Goal: Task Accomplishment & Management: Manage account settings

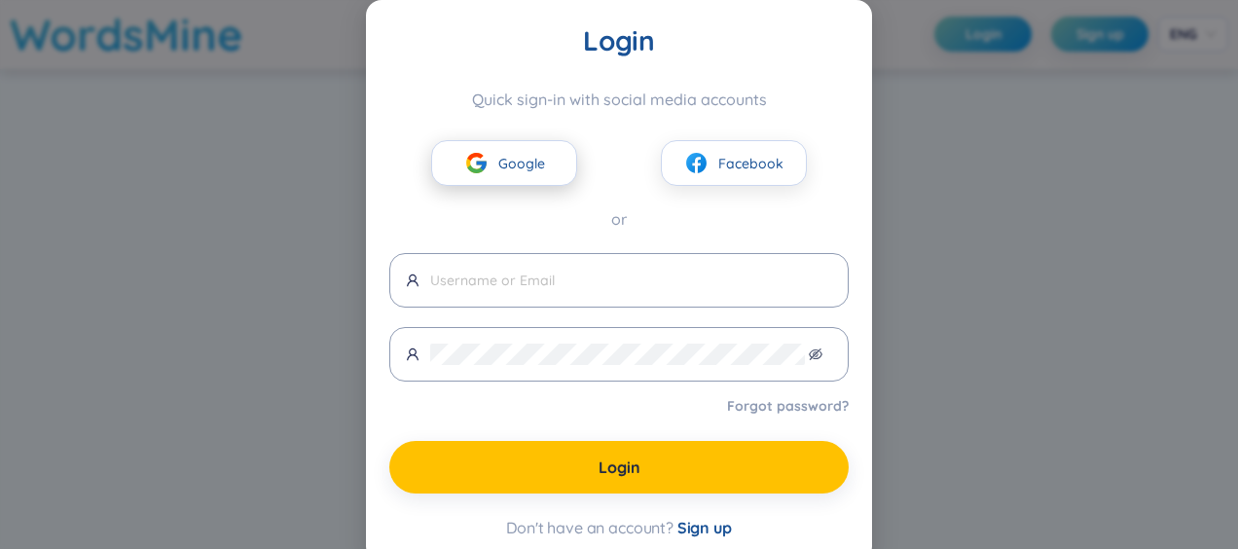
click at [508, 168] on span "Google" at bounding box center [521, 163] width 47 height 21
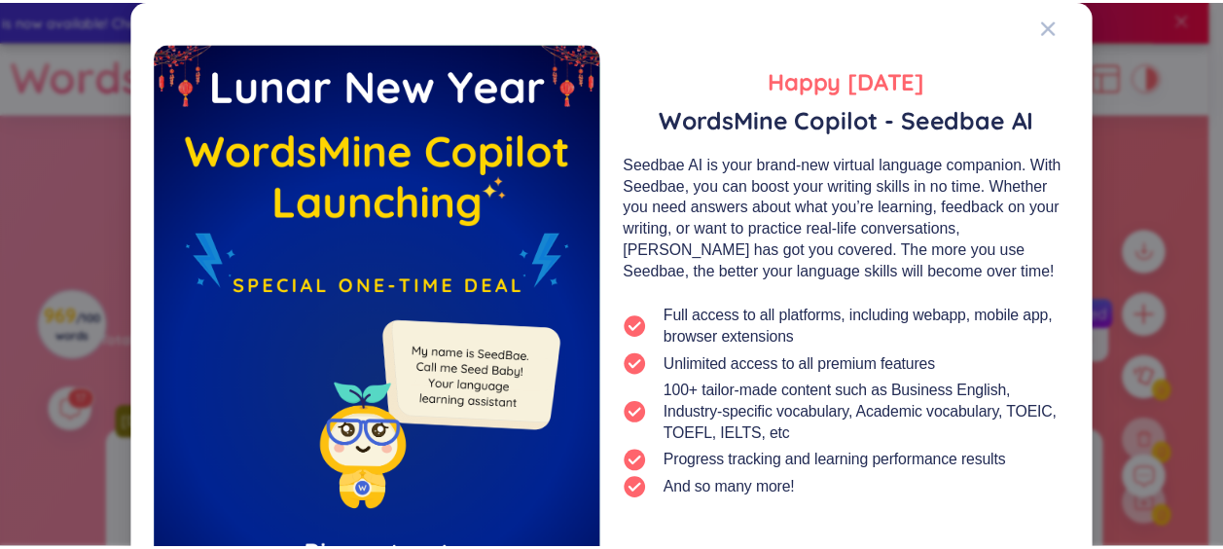
scroll to position [232, 0]
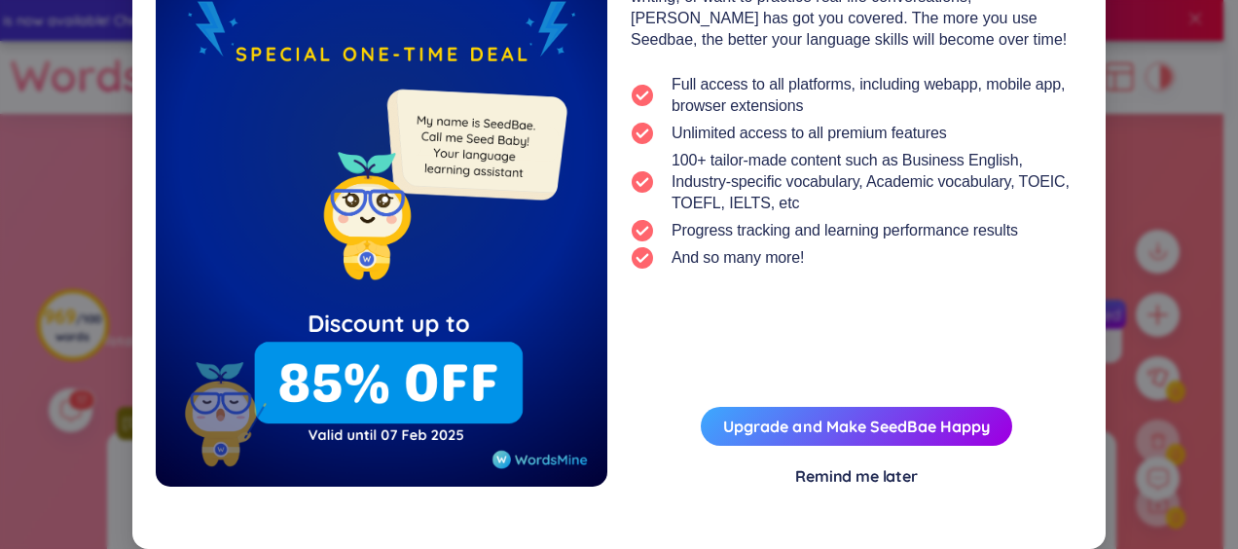
click at [808, 483] on div "Remind me later" at bounding box center [856, 475] width 123 height 21
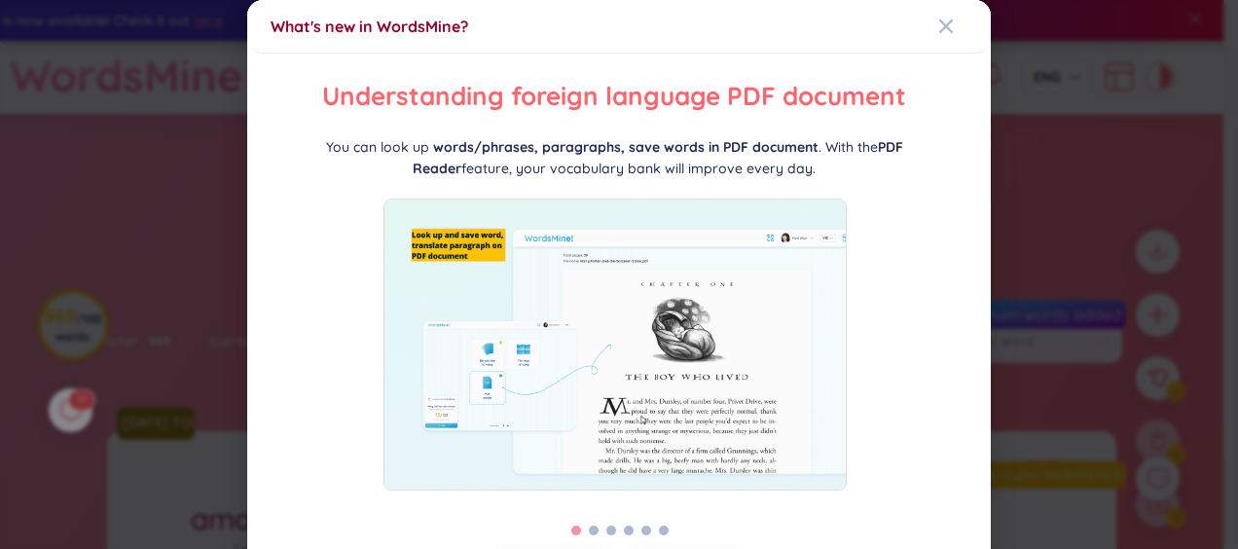
click at [1002, 210] on div "What's new in WordsMine? Folder management WordsMine lets you manage and person…" at bounding box center [619, 274] width 1238 height 549
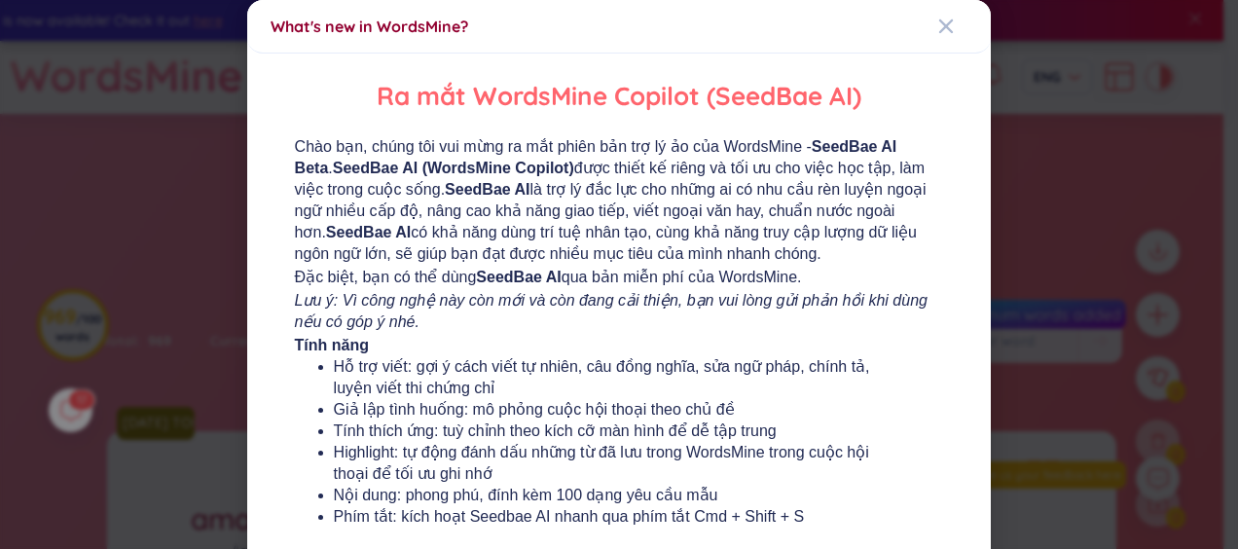
click at [1002, 210] on div "What's new in WordsMine? Ra mắt WordsMine Copilot (SeedBae AI) Chào bạn, chúng …" at bounding box center [619, 274] width 1238 height 549
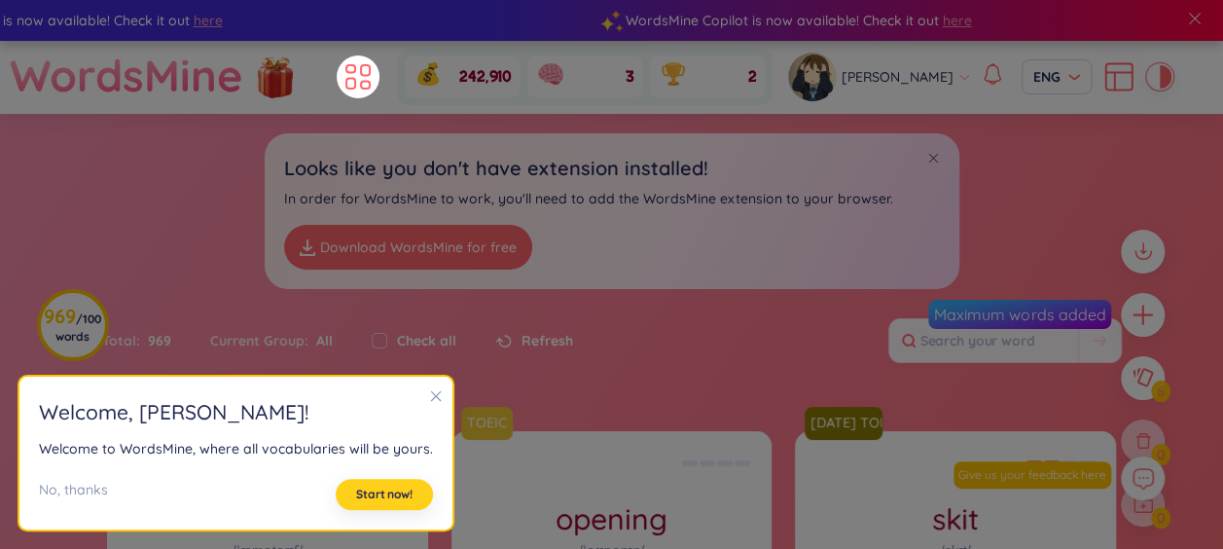
click at [374, 489] on span "Start now!" at bounding box center [384, 494] width 56 height 16
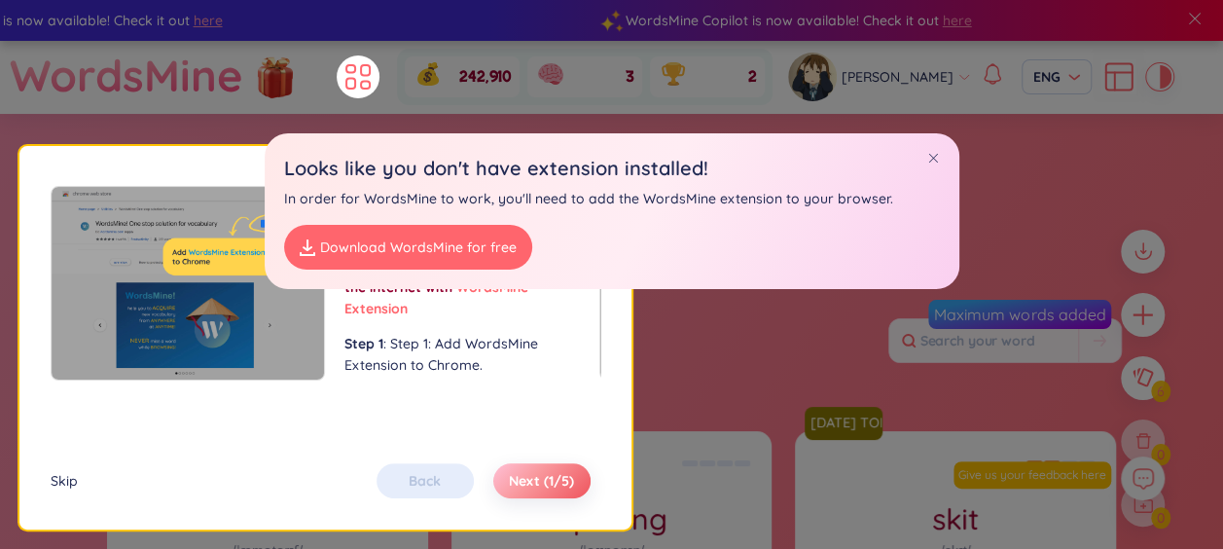
click at [61, 485] on div "Skip" at bounding box center [64, 480] width 27 height 21
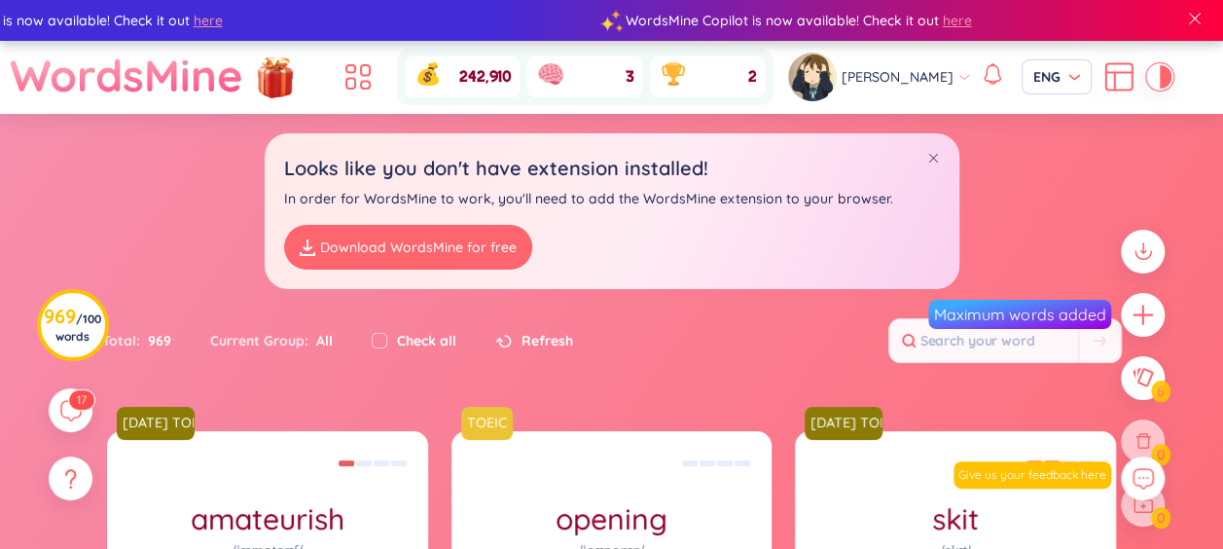
click at [942, 152] on div "Looks like you don't have extension installed! In order for WordsMine to work, …" at bounding box center [612, 211] width 695 height 156
click at [352, 77] on icon at bounding box center [358, 76] width 35 height 35
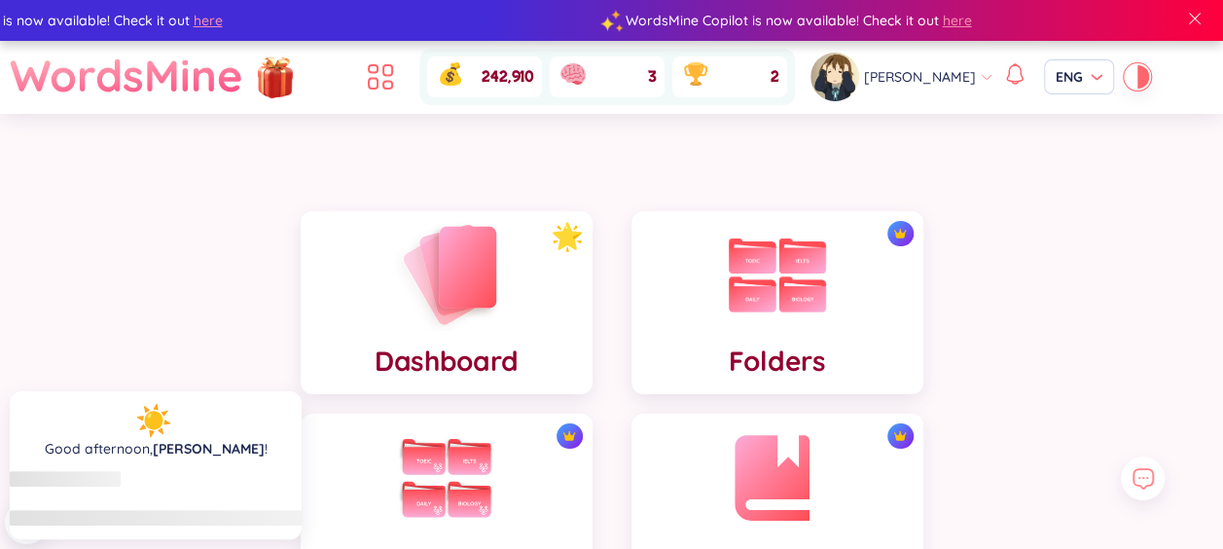
scroll to position [97, 0]
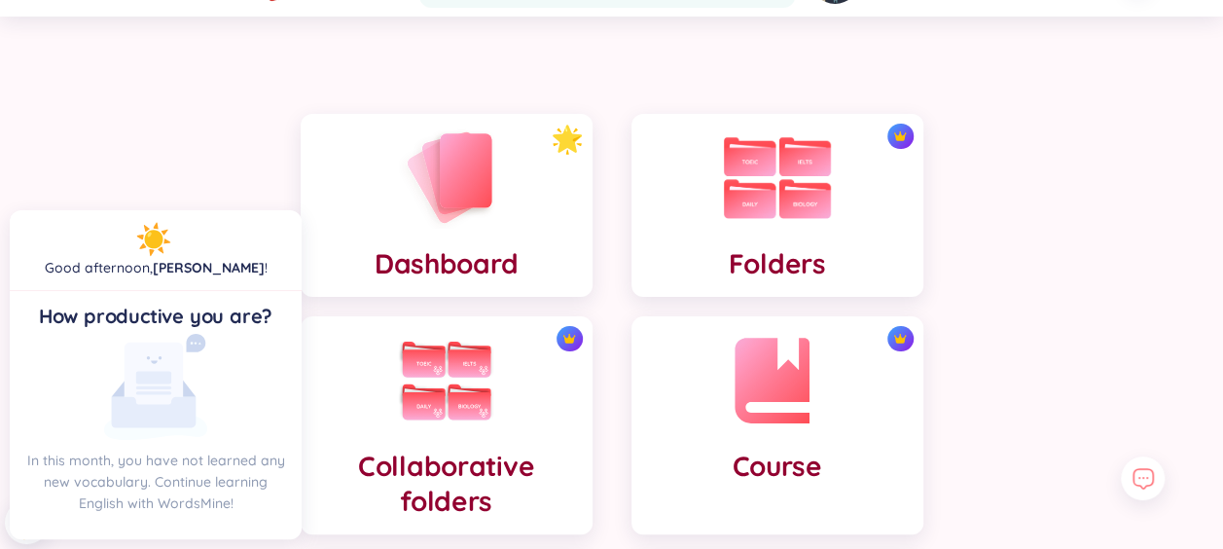
click at [718, 208] on div "Folders" at bounding box center [777, 205] width 292 height 183
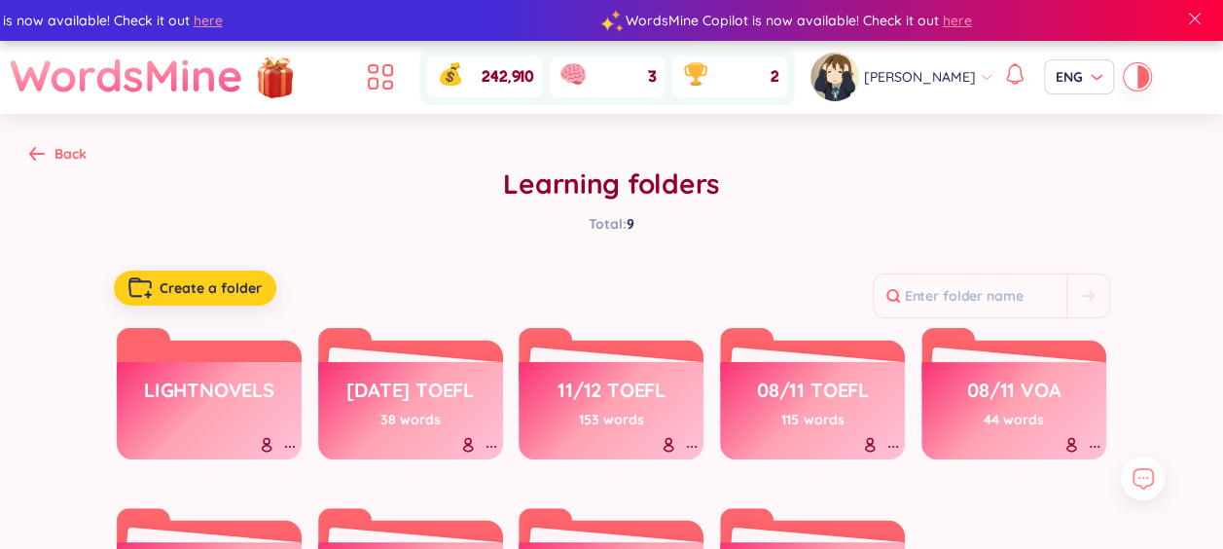
click at [206, 272] on button "Create a folder" at bounding box center [195, 287] width 162 height 35
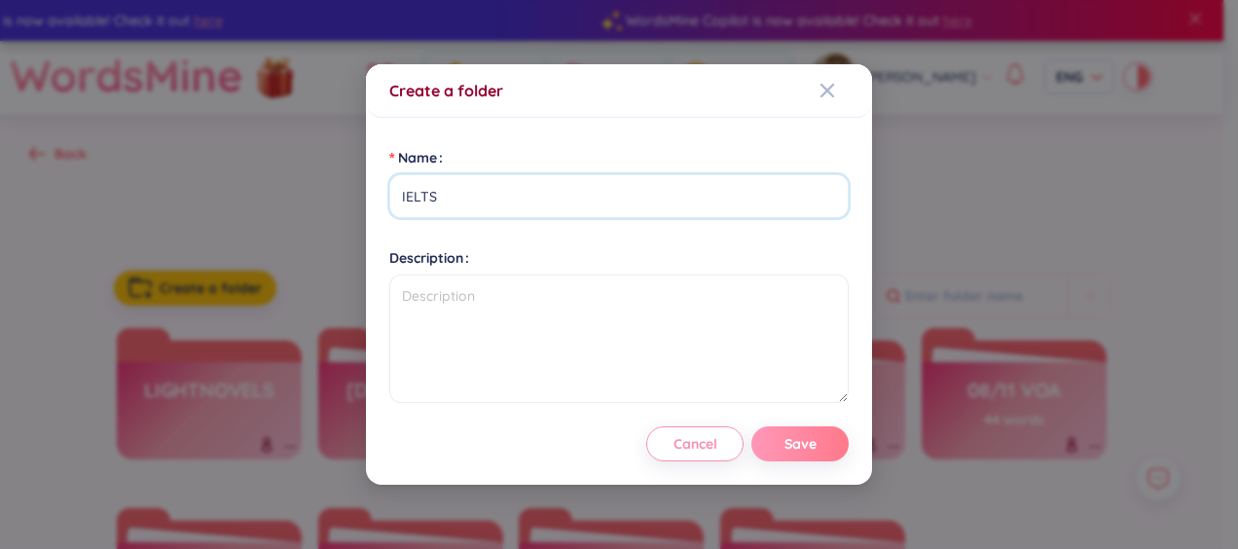
type input "IELTS"
click at [824, 443] on button "Save" at bounding box center [799, 443] width 97 height 35
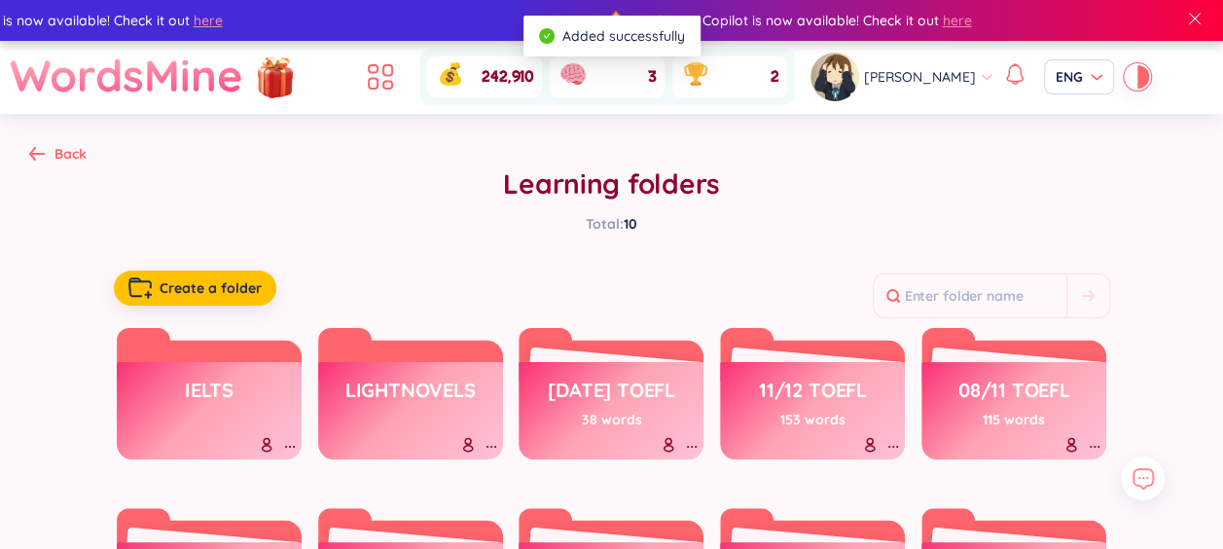
click at [217, 403] on h3 "IELTS" at bounding box center [209, 395] width 49 height 37
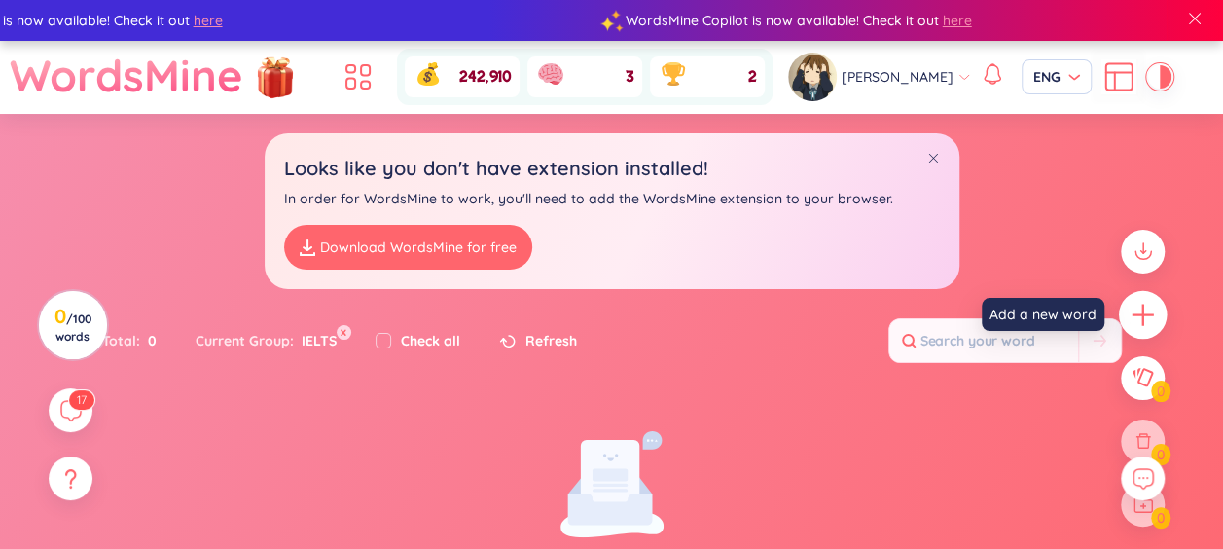
click at [1143, 311] on icon "plus" at bounding box center [1142, 314] width 2 height 21
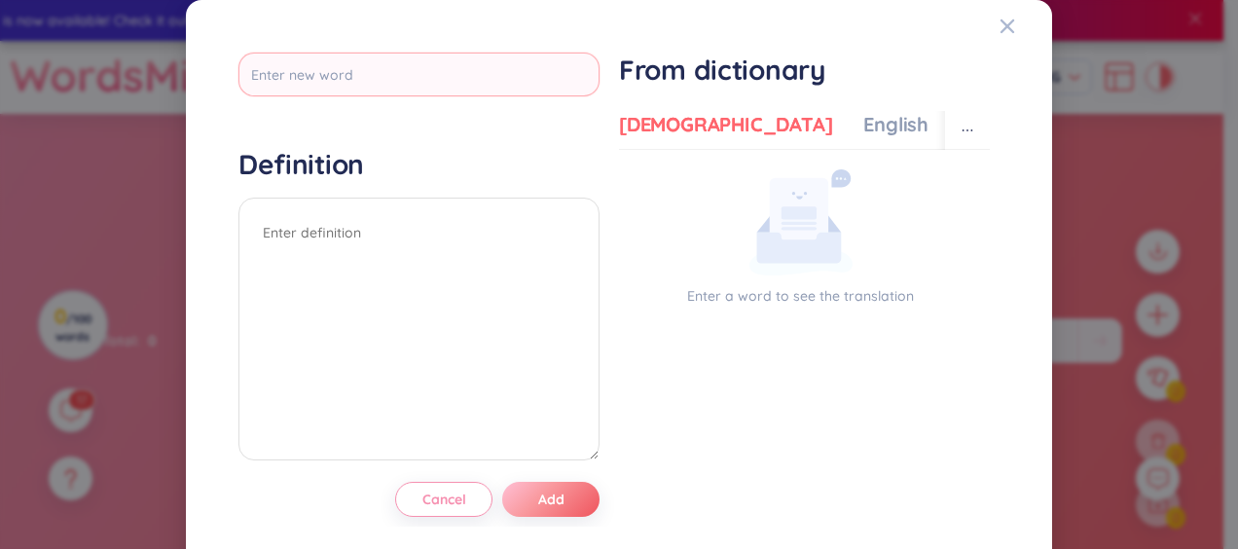
click at [474, 84] on input "text" at bounding box center [418, 75] width 361 height 44
type input "stuck"
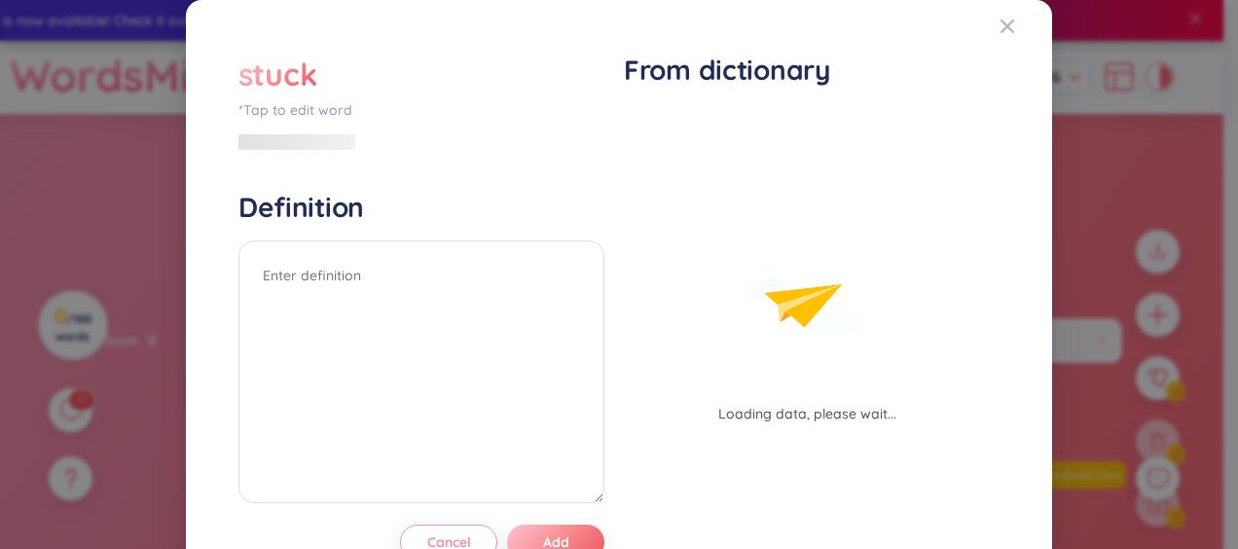
click at [537, 156] on div "stuck *Tap to edit word Definition Cancel Add" at bounding box center [421, 306] width 366 height 507
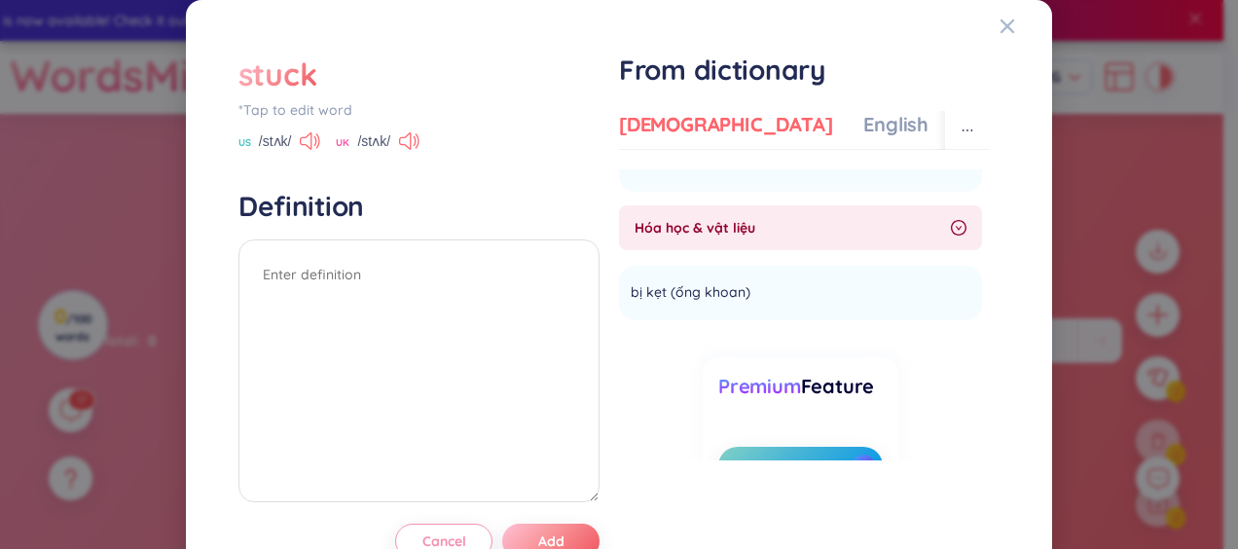
scroll to position [889, 0]
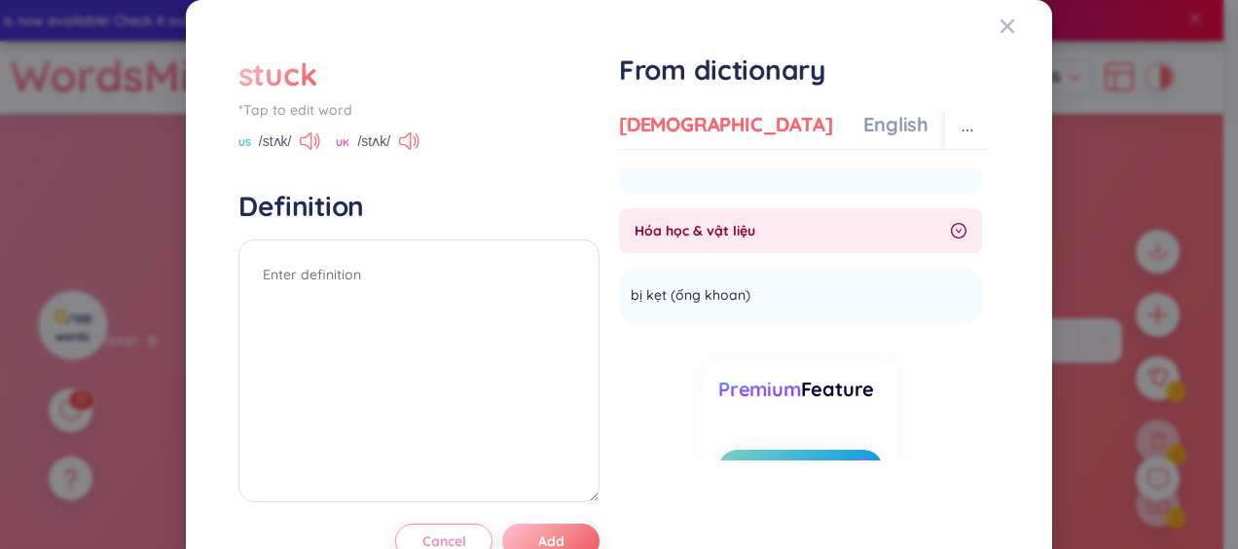
click at [767, 405] on div "Premium Feature Upgrade to view" at bounding box center [800, 432] width 196 height 144
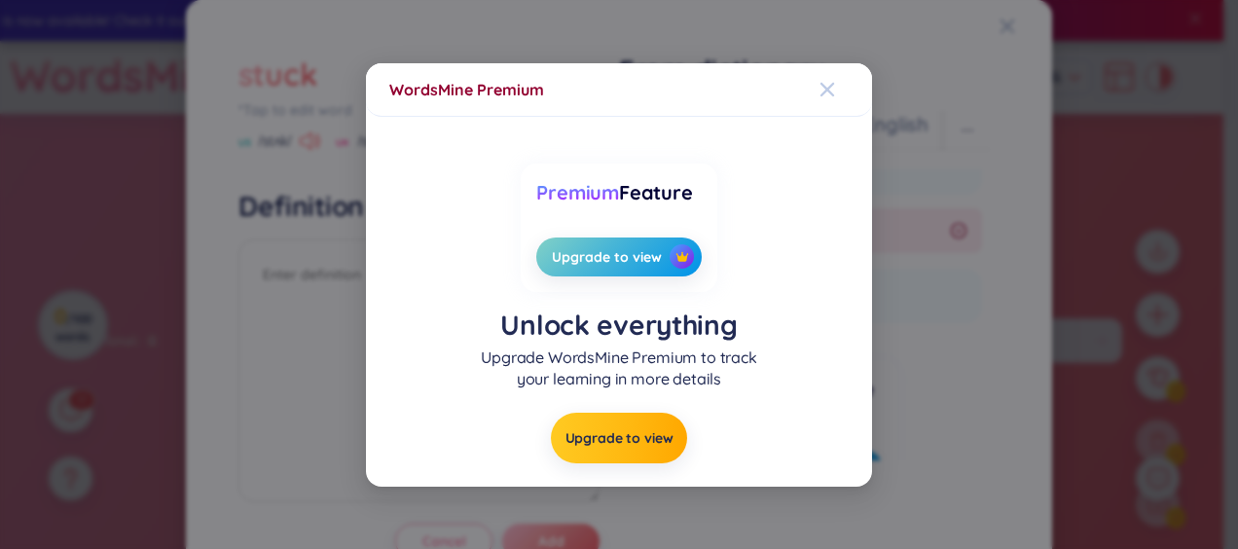
click at [823, 96] on icon "Close" at bounding box center [827, 90] width 16 height 16
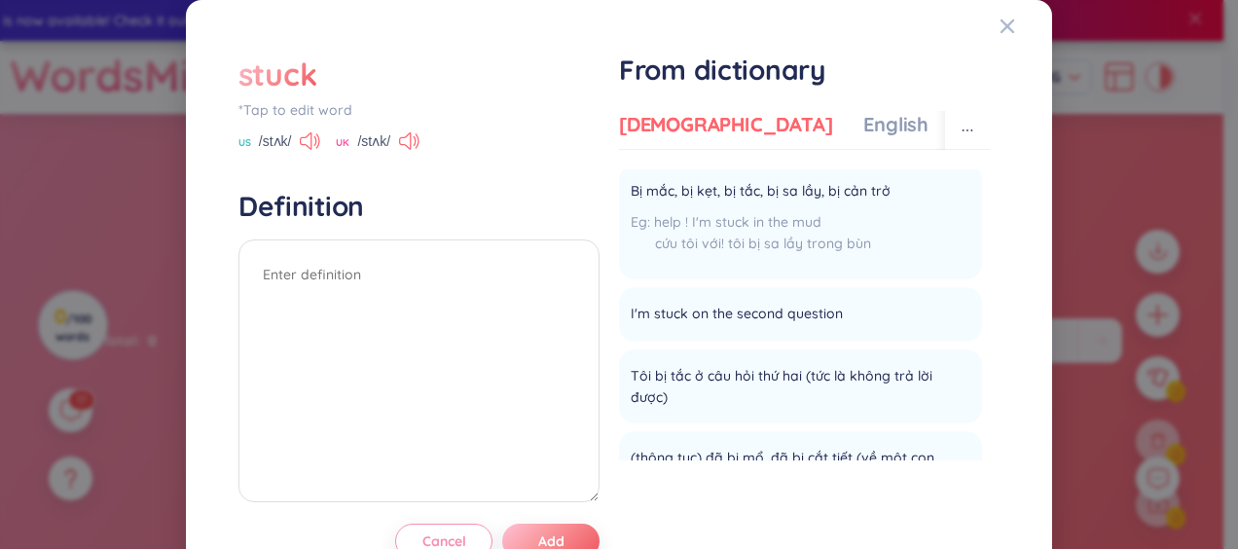
scroll to position [0, 0]
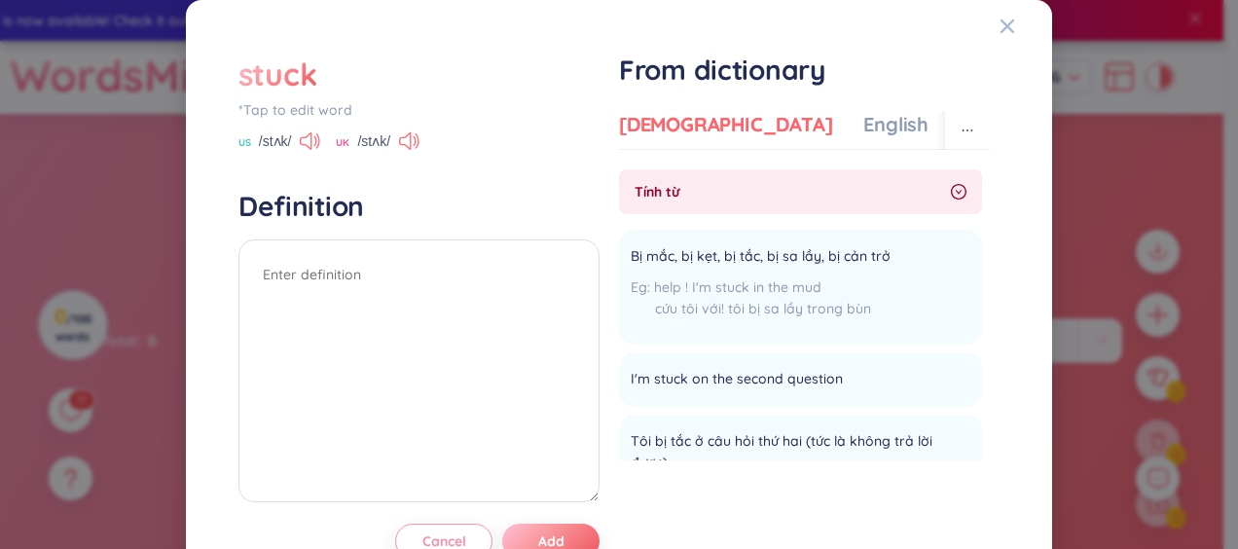
click at [930, 200] on div "Tính từ" at bounding box center [800, 191] width 363 height 45
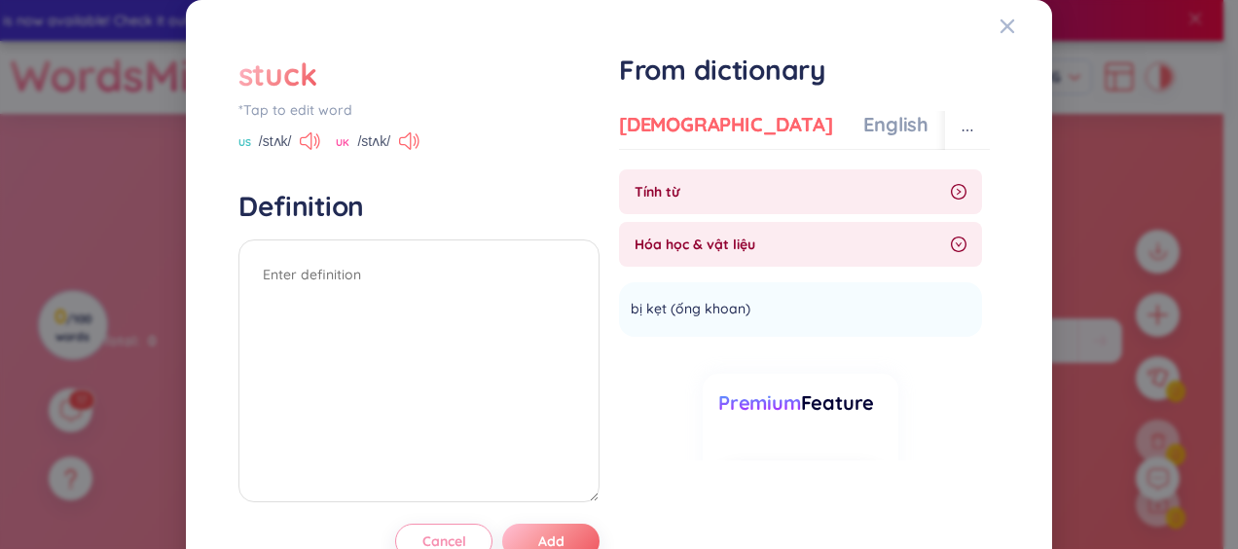
click at [880, 250] on span "Hóa học & vật liệu" at bounding box center [788, 244] width 308 height 21
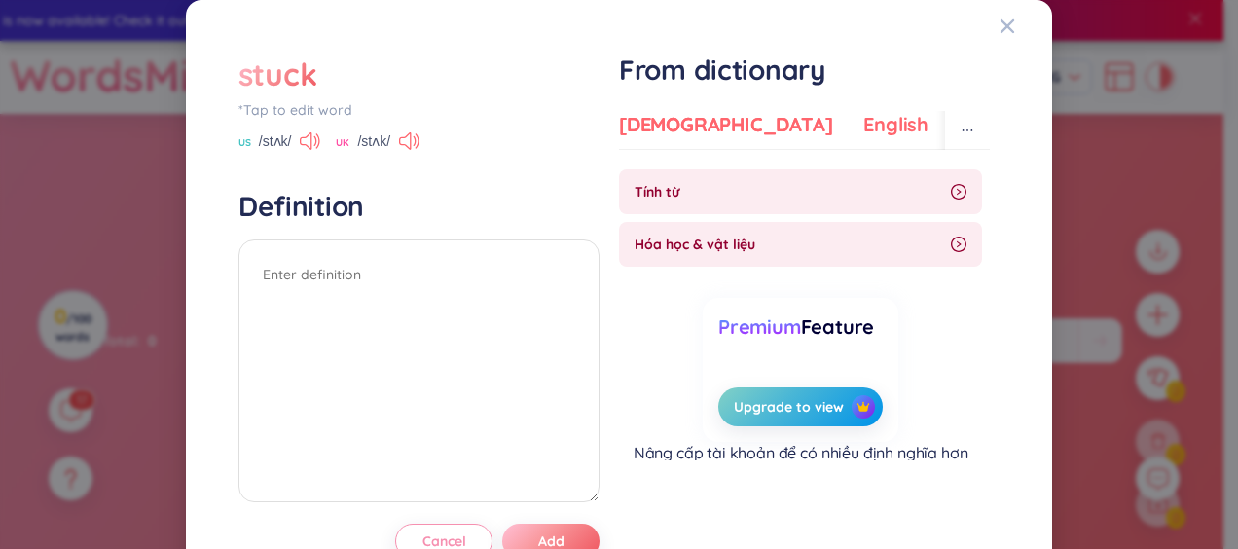
click at [863, 128] on div "English" at bounding box center [895, 124] width 65 height 27
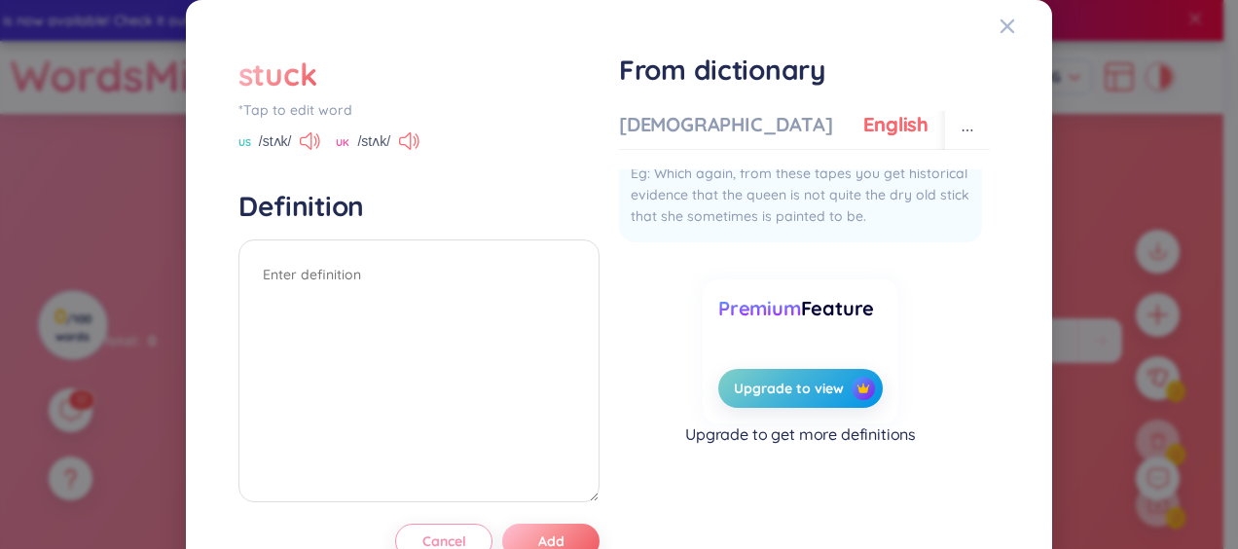
scroll to position [61, 0]
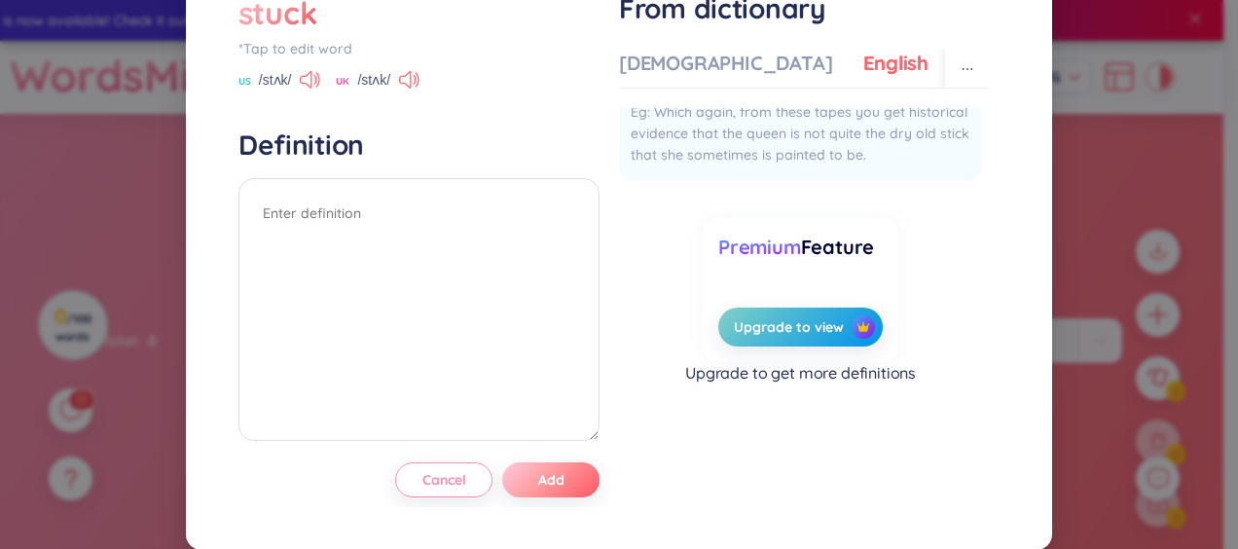
click at [553, 477] on span "Add" at bounding box center [551, 479] width 26 height 19
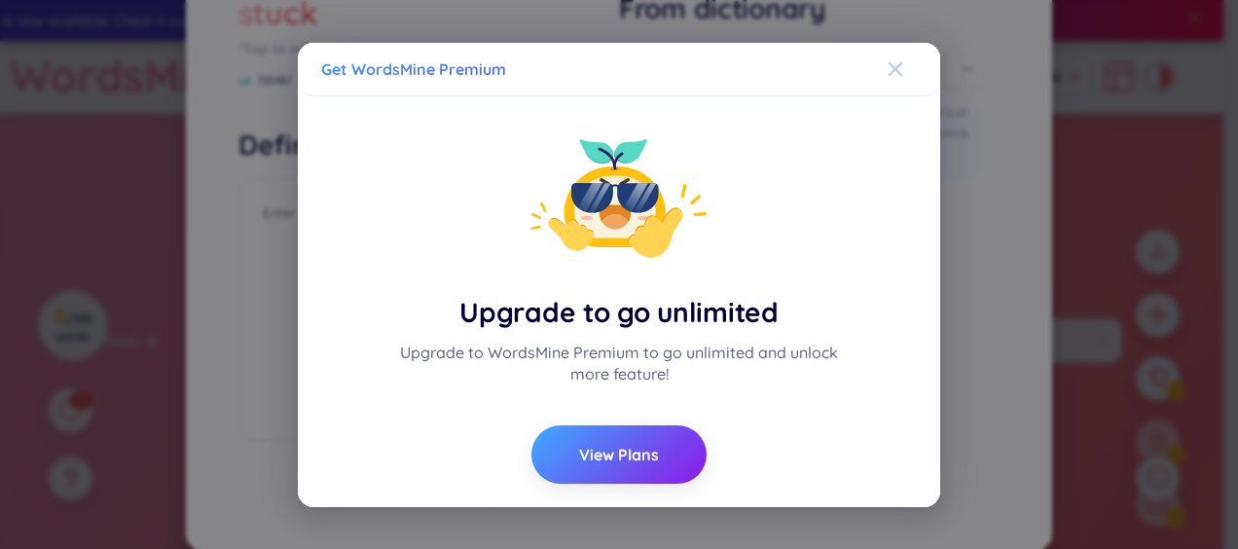
click at [893, 68] on icon "Close" at bounding box center [895, 68] width 14 height 14
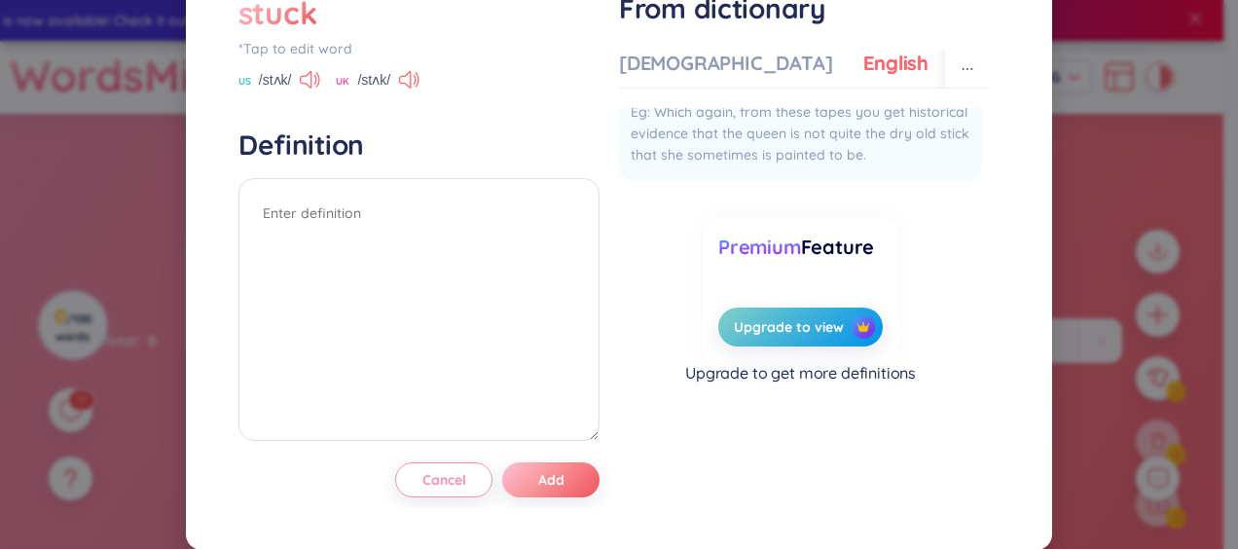
scroll to position [0, 0]
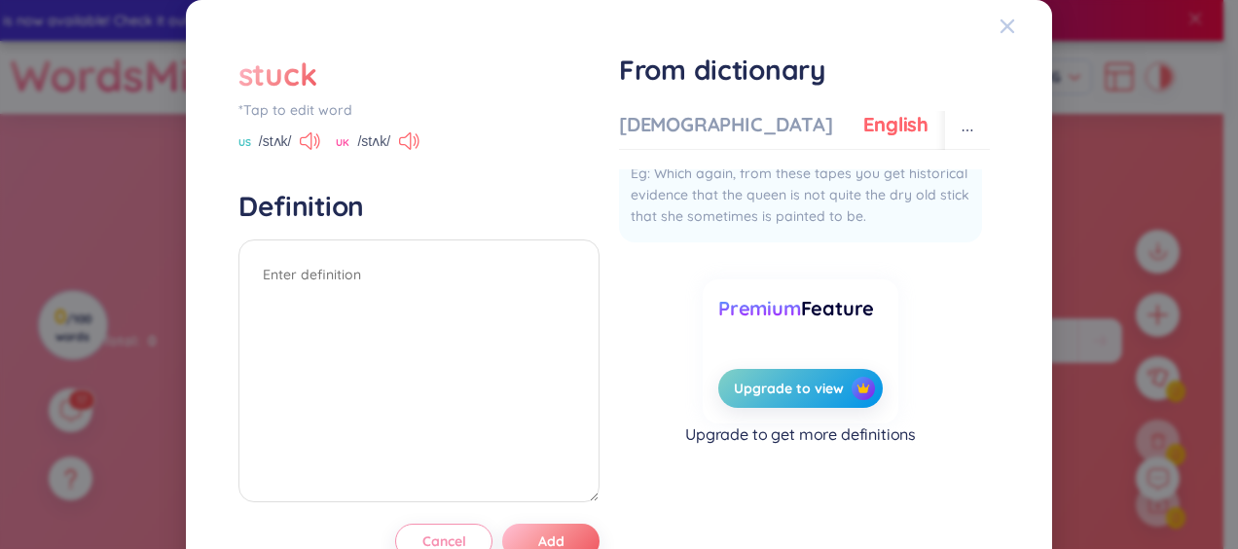
click at [1000, 31] on icon "Close" at bounding box center [1007, 26] width 14 height 14
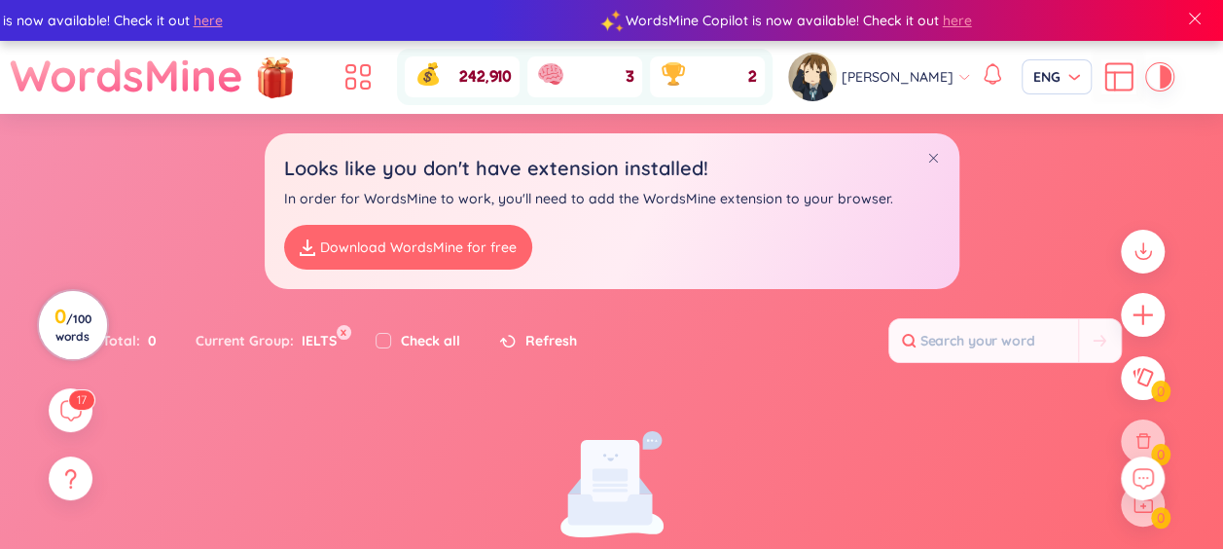
click at [74, 332] on span "/ 100 words" at bounding box center [73, 327] width 36 height 32
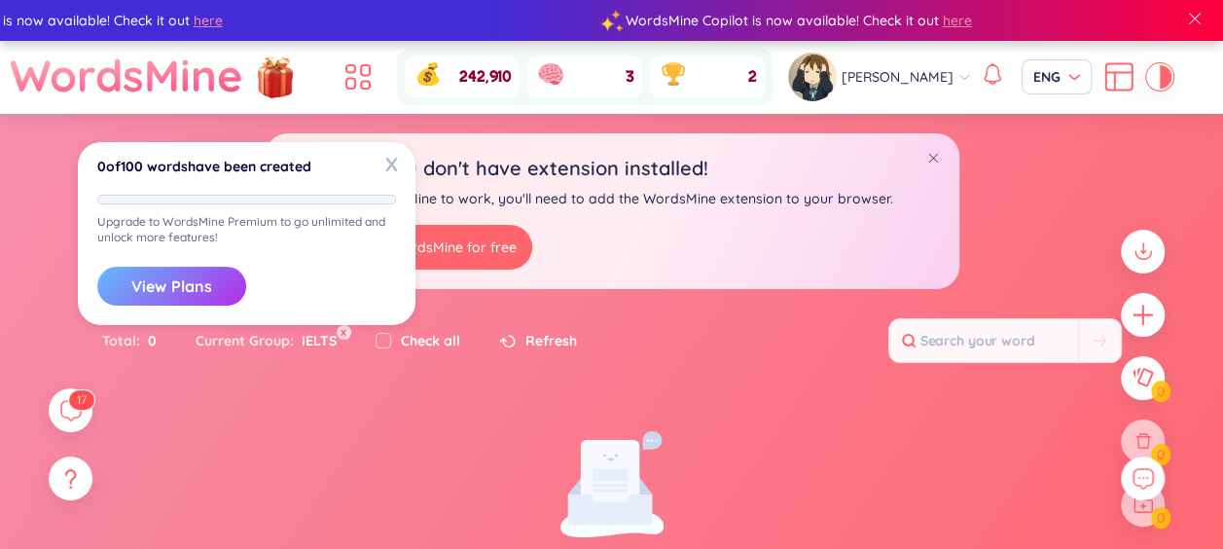
click at [173, 283] on button "View Plans" at bounding box center [171, 286] width 149 height 39
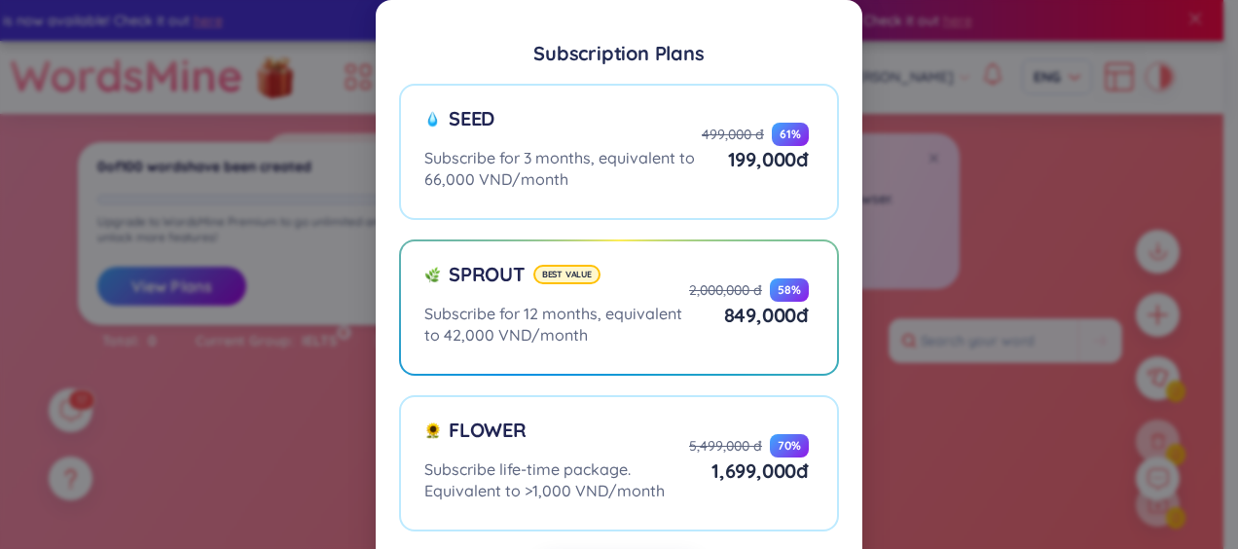
scroll to position [90, 0]
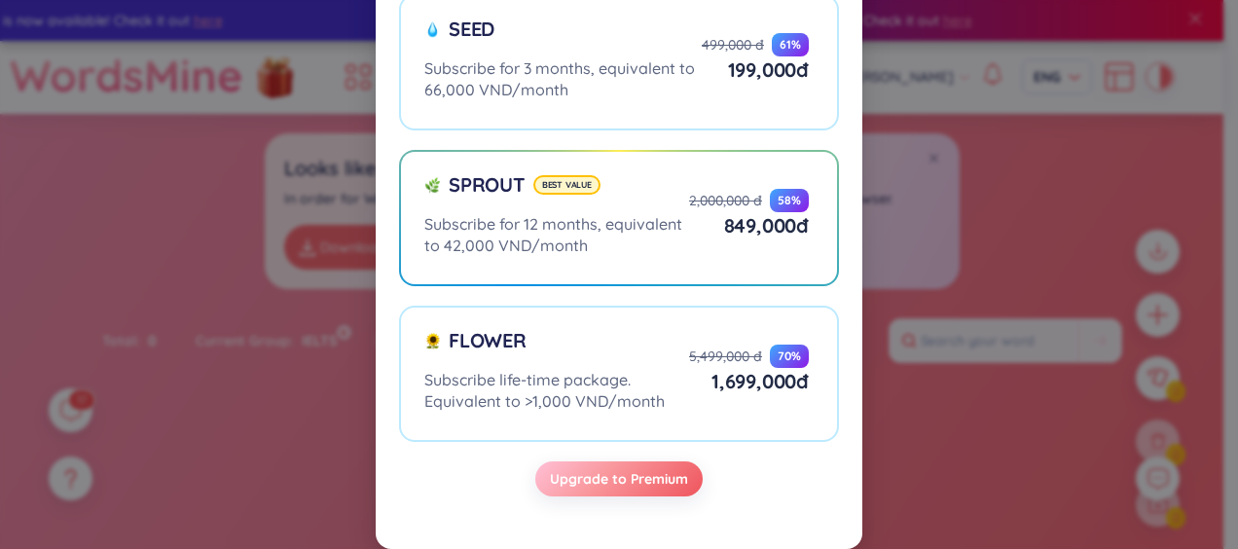
click at [997, 168] on div "Subscription Plans Seed Subscribe for 3 months, equivalent to 66,000 VND/month …" at bounding box center [619, 274] width 1238 height 549
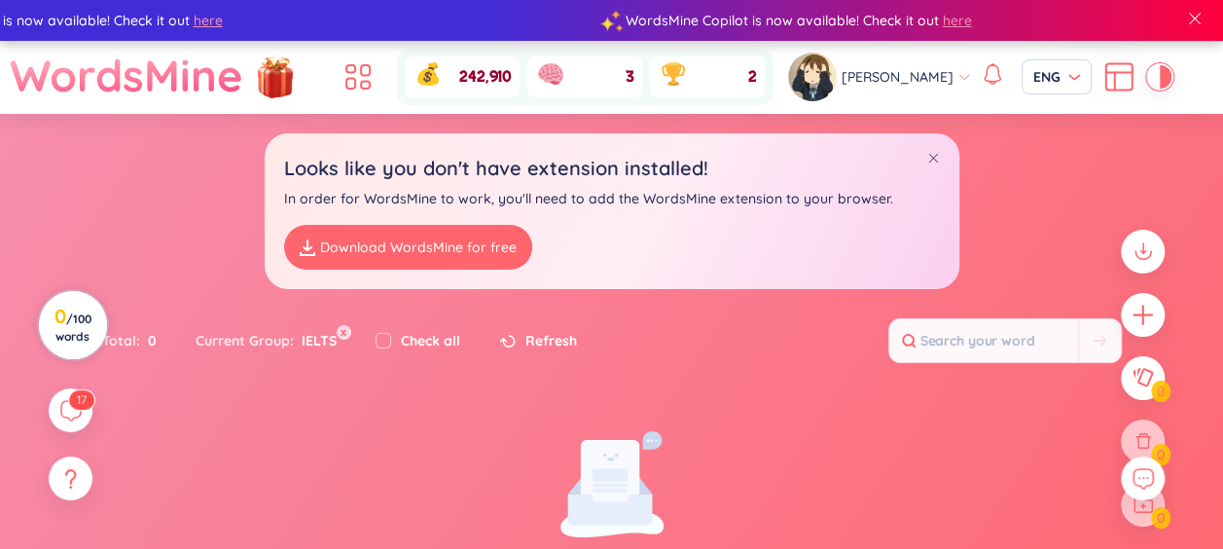
click at [93, 325] on h3 "0 / 100 words" at bounding box center [73, 325] width 44 height 35
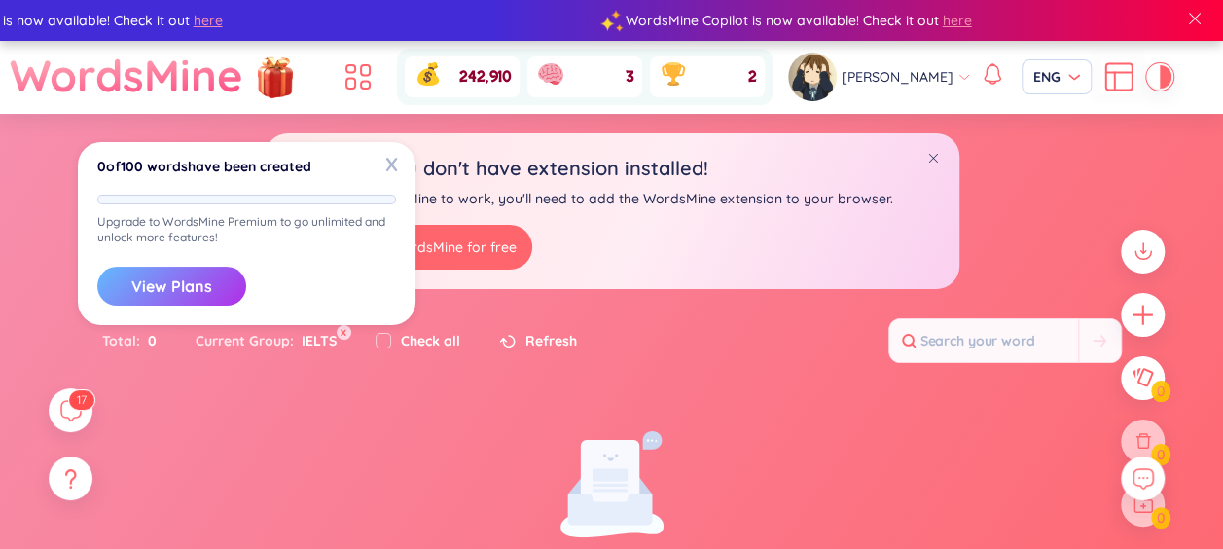
click at [196, 284] on button "View Plans" at bounding box center [171, 286] width 149 height 39
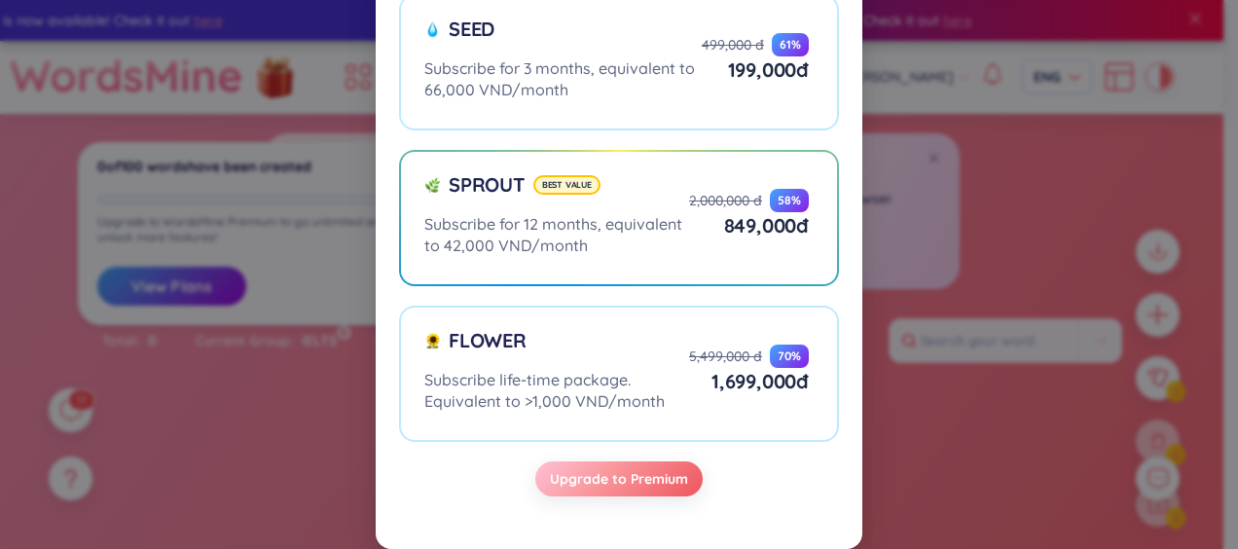
click at [1039, 264] on div "Subscription Plans Seed Subscribe for 3 months, equivalent to 66,000 VND/month …" at bounding box center [619, 274] width 1238 height 549
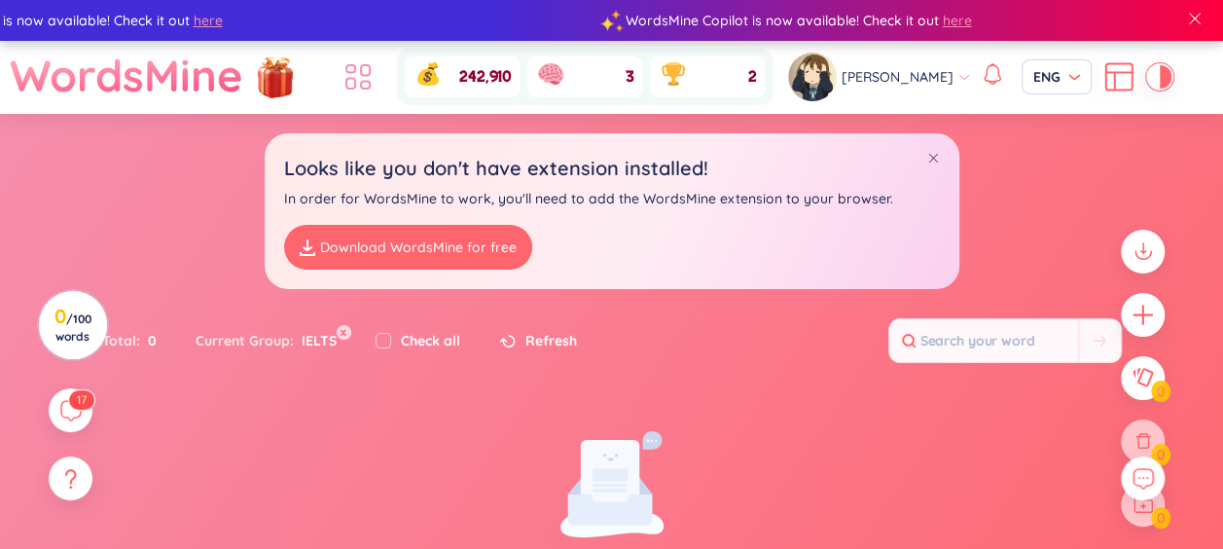
click at [362, 78] on icon at bounding box center [358, 76] width 35 height 35
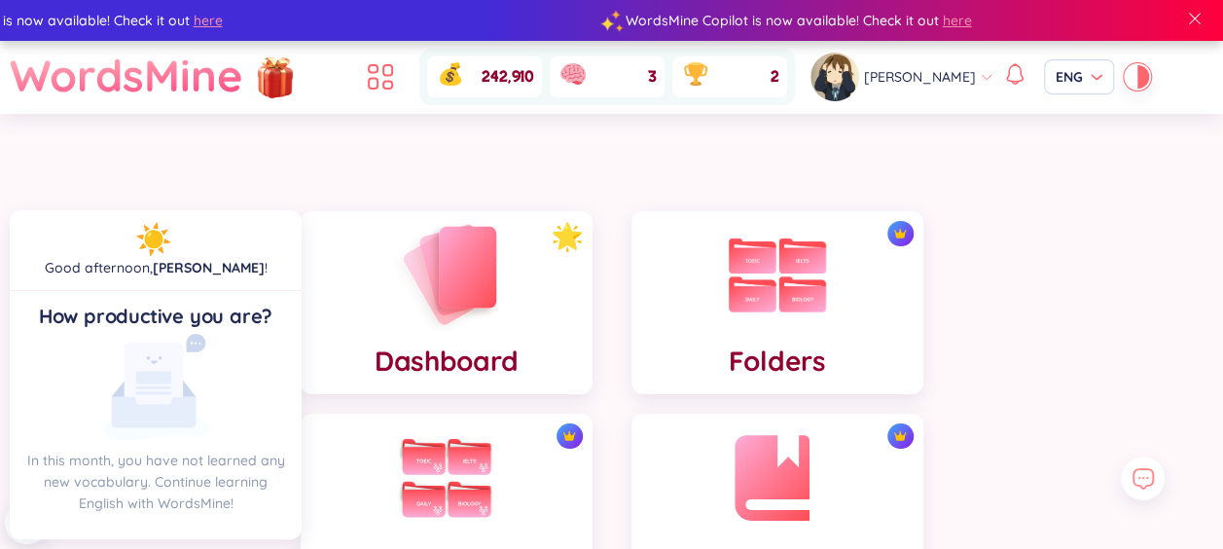
click at [522, 300] on div "Dashboard" at bounding box center [447, 302] width 292 height 183
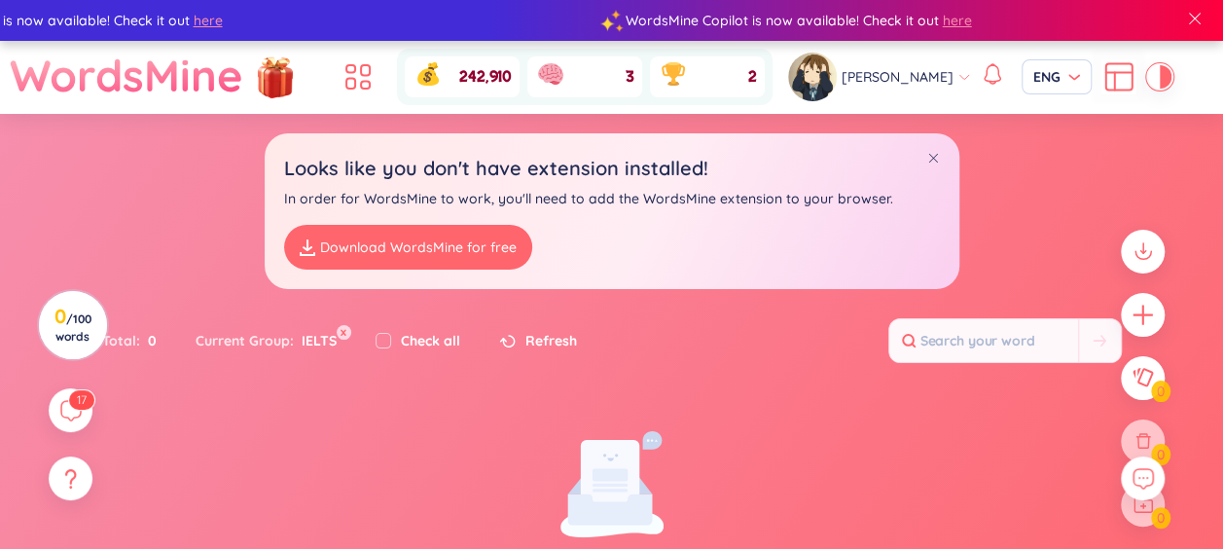
click at [341, 86] on icon at bounding box center [358, 76] width 35 height 35
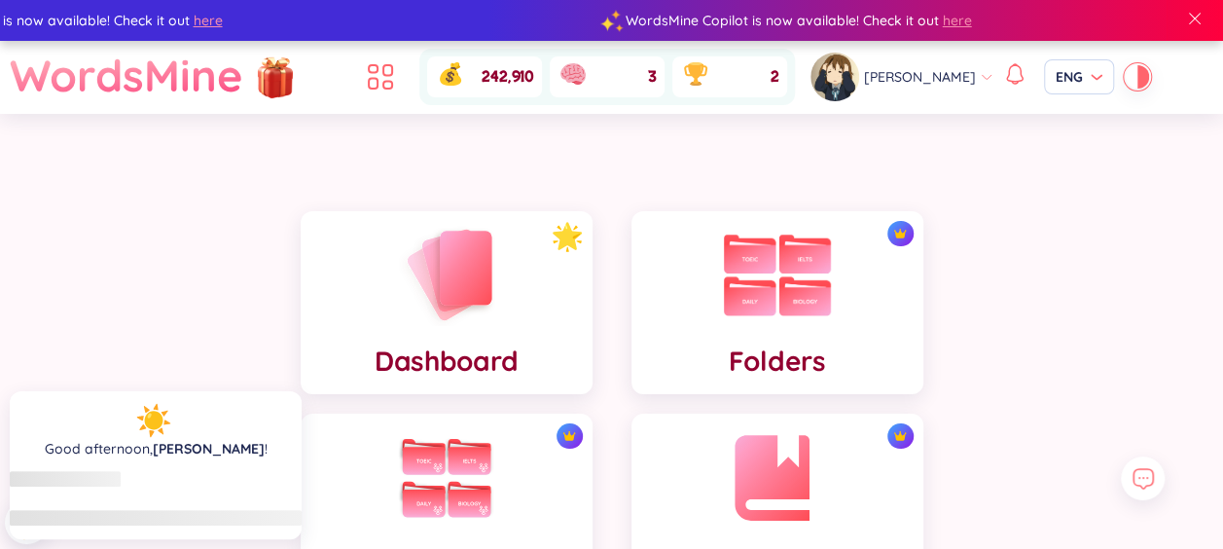
click at [849, 263] on div "Folders" at bounding box center [777, 302] width 292 height 183
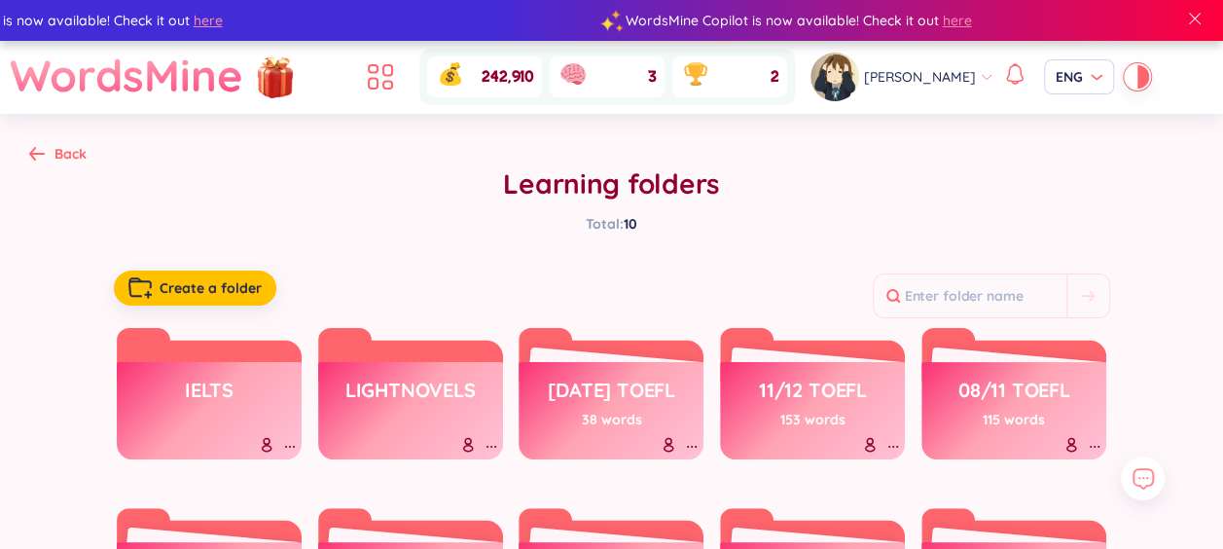
scroll to position [274, 0]
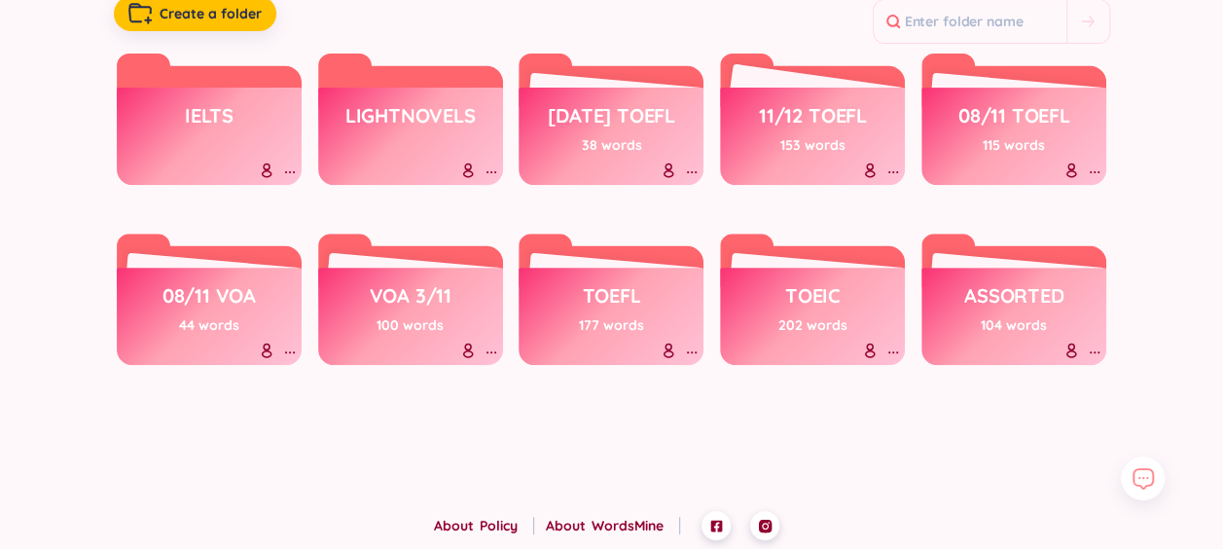
click at [817, 123] on h3 "11/12 TOEFL" at bounding box center [813, 120] width 108 height 37
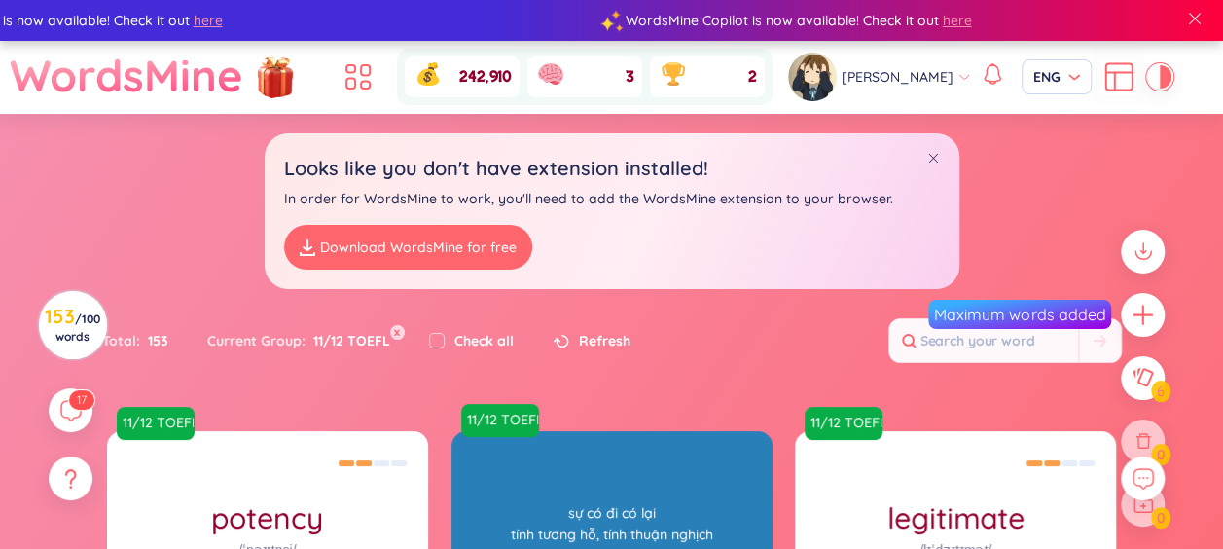
scroll to position [195, 0]
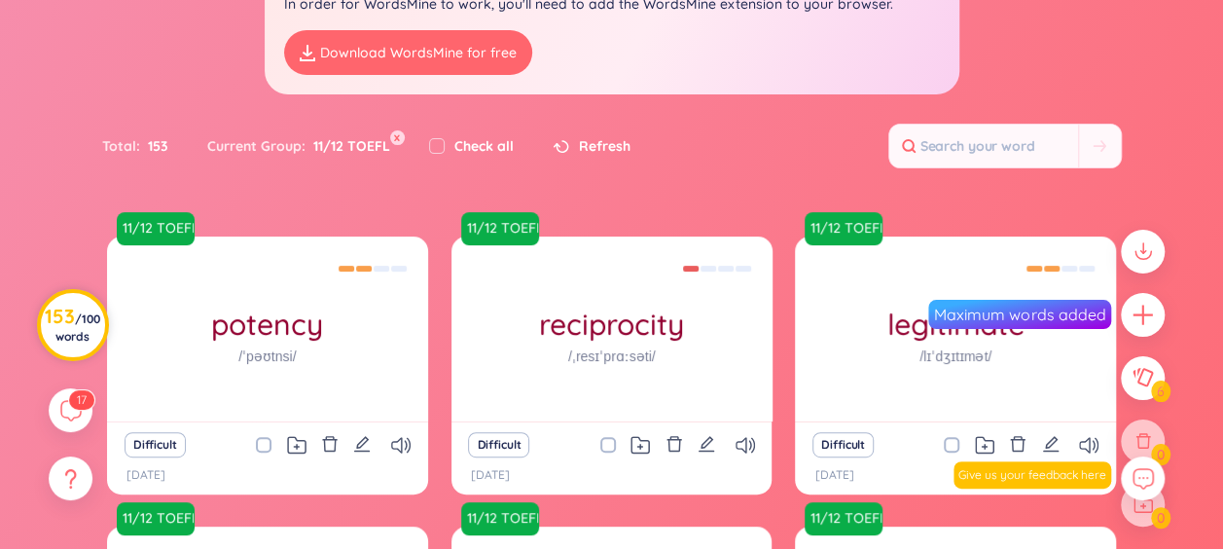
click at [78, 313] on span "/ 100 words" at bounding box center [77, 327] width 45 height 32
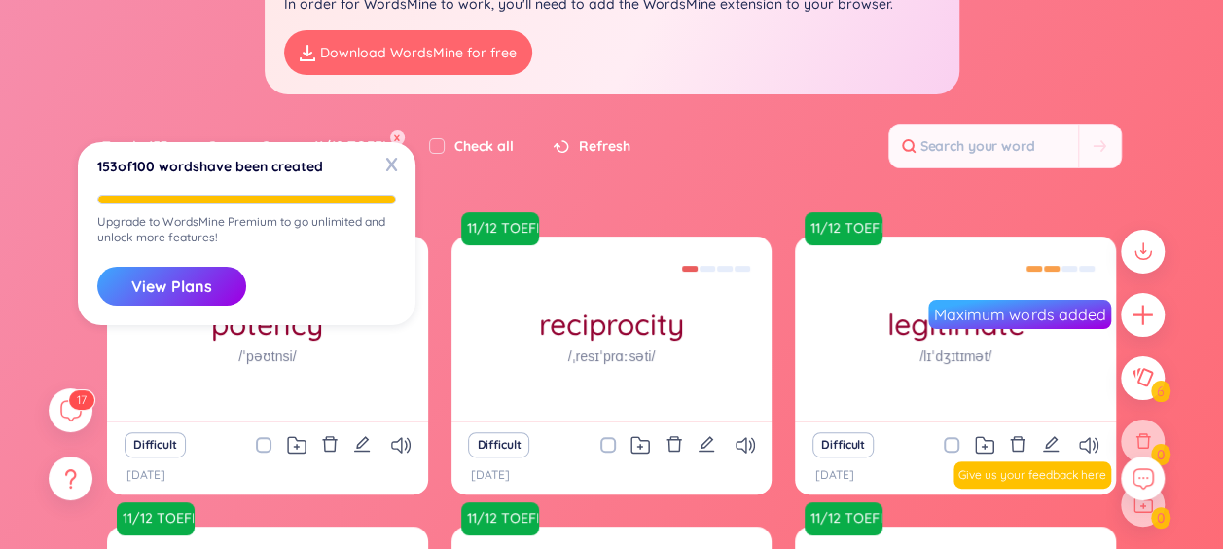
click at [695, 174] on div "Total : 153 Current Group : 11/12 TOEFL x Check all Refresh" at bounding box center [612, 156] width 1214 height 84
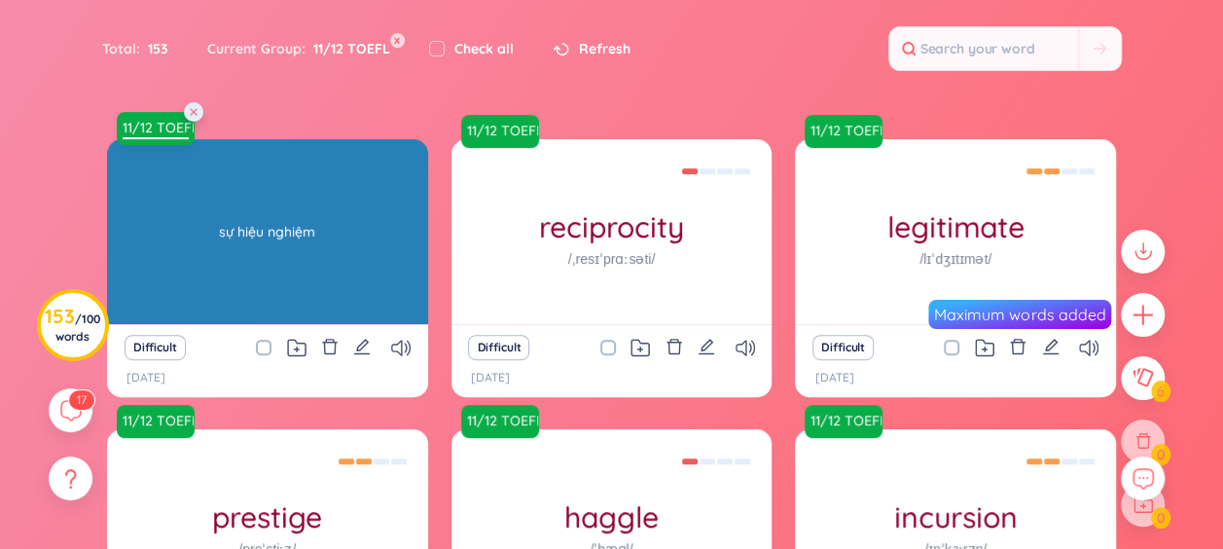
scroll to position [0, 0]
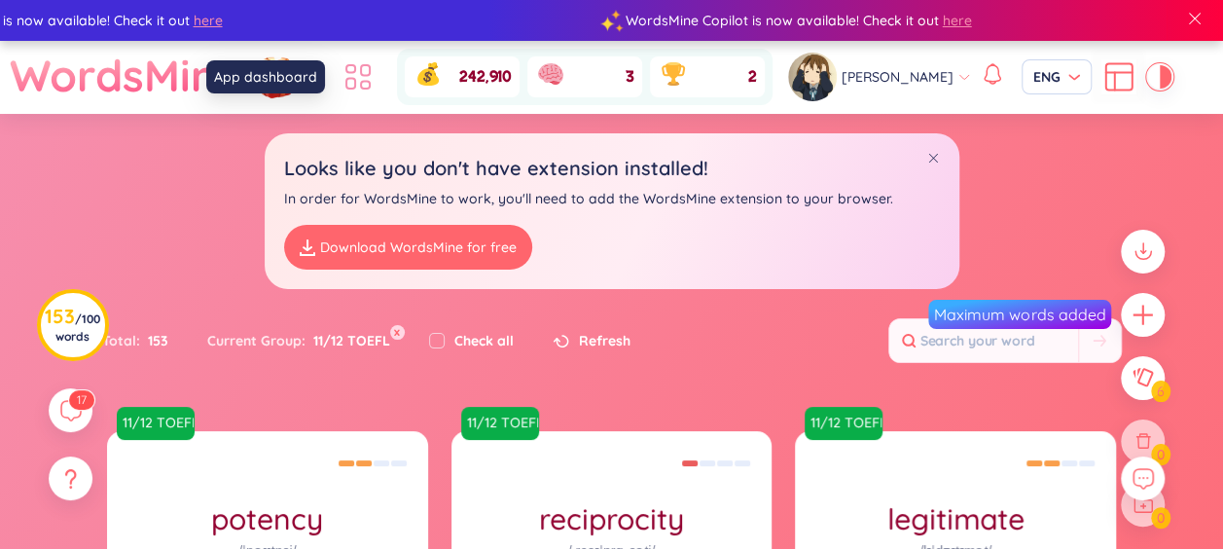
click at [354, 77] on icon at bounding box center [358, 76] width 35 height 35
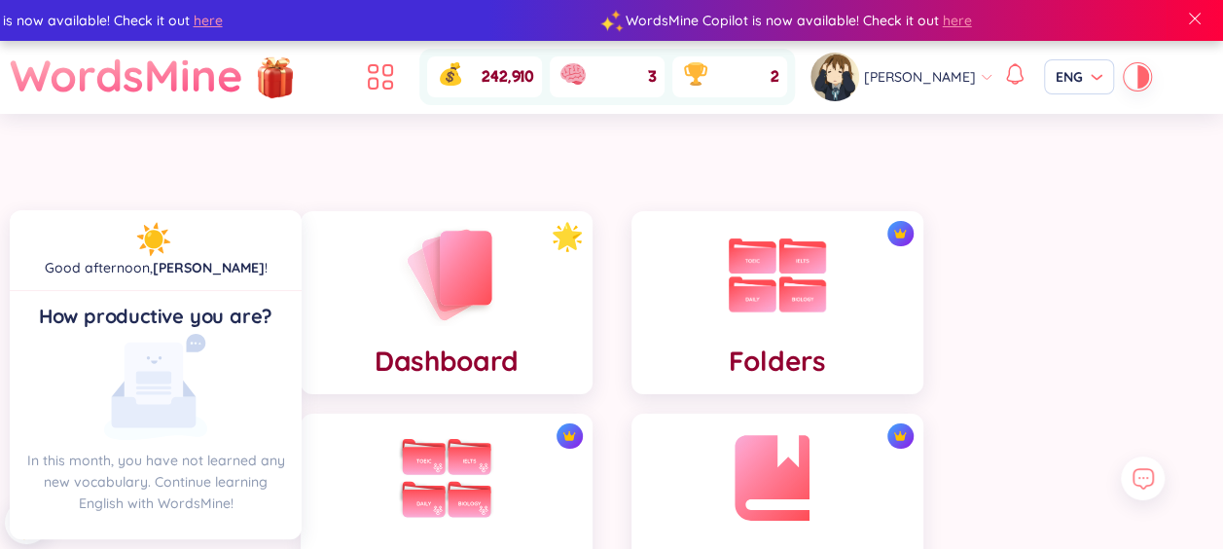
click at [948, 75] on span "[PERSON_NAME]" at bounding box center [920, 76] width 112 height 21
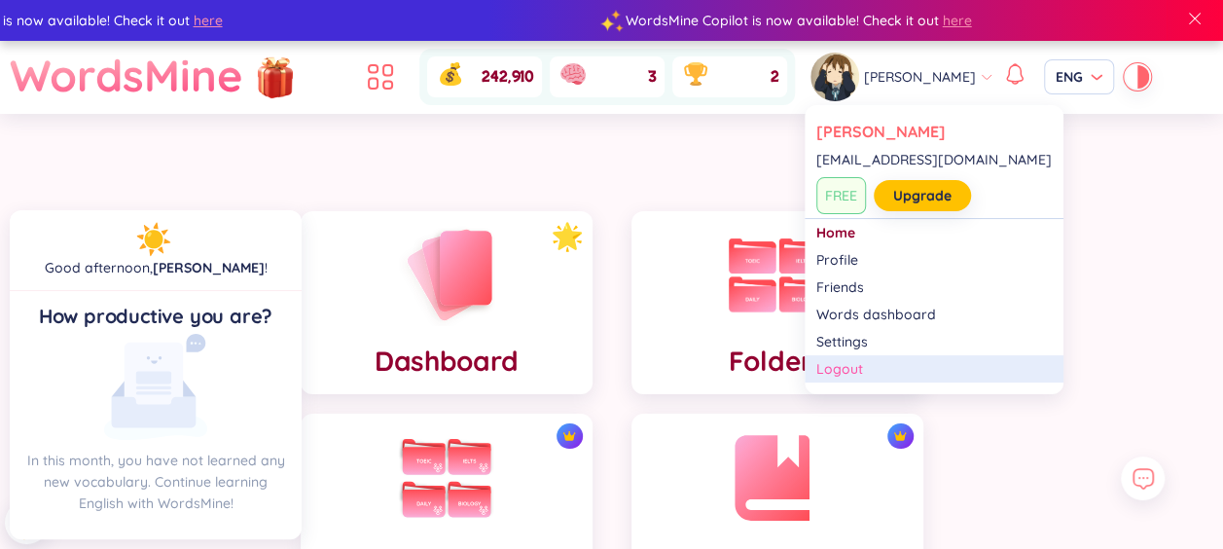
click at [877, 362] on div "Logout" at bounding box center [933, 368] width 235 height 19
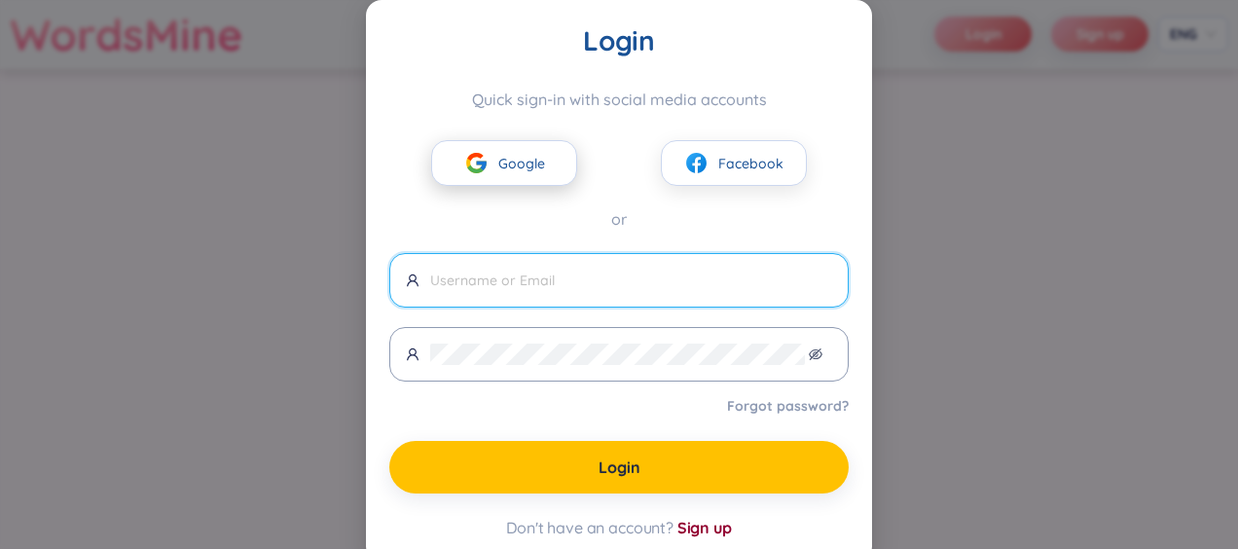
click at [507, 170] on span "Google" at bounding box center [521, 163] width 47 height 21
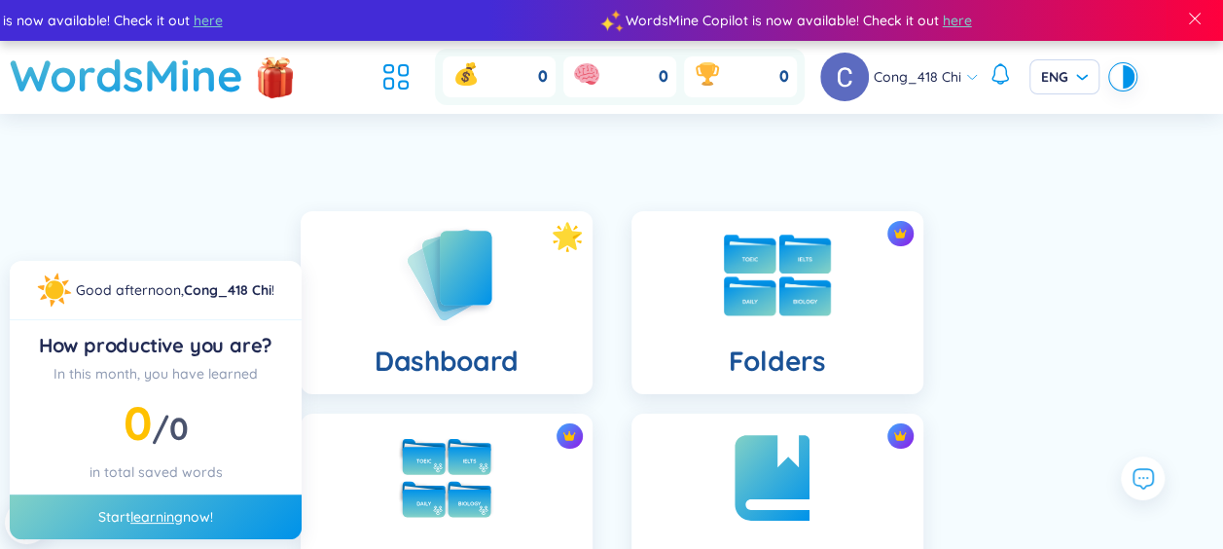
click at [722, 317] on div "Folders" at bounding box center [777, 302] width 292 height 183
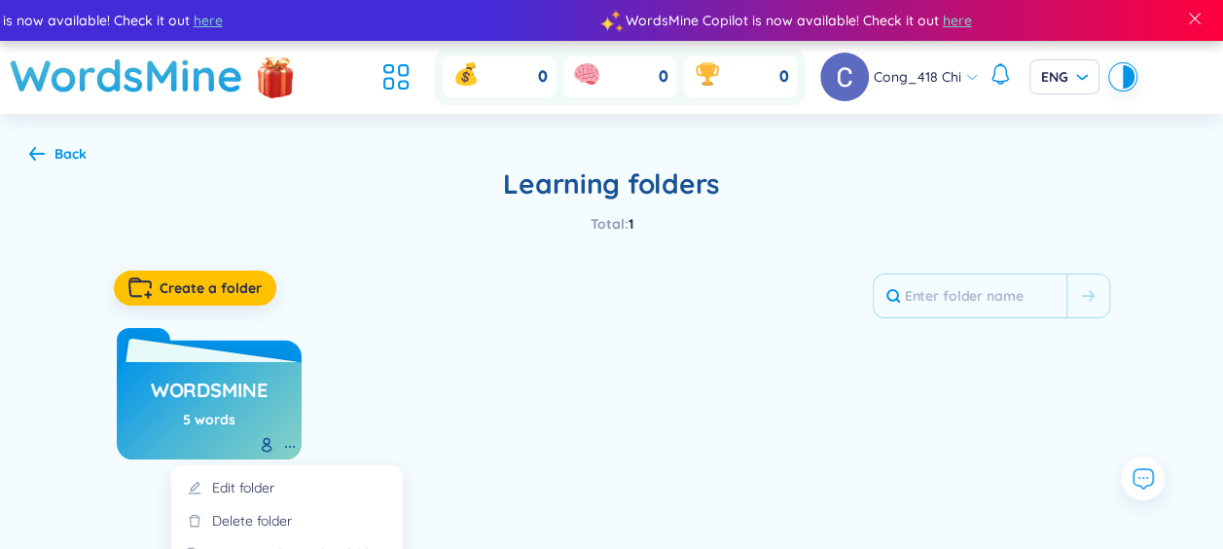
click at [291, 447] on icon at bounding box center [290, 447] width 16 height 16
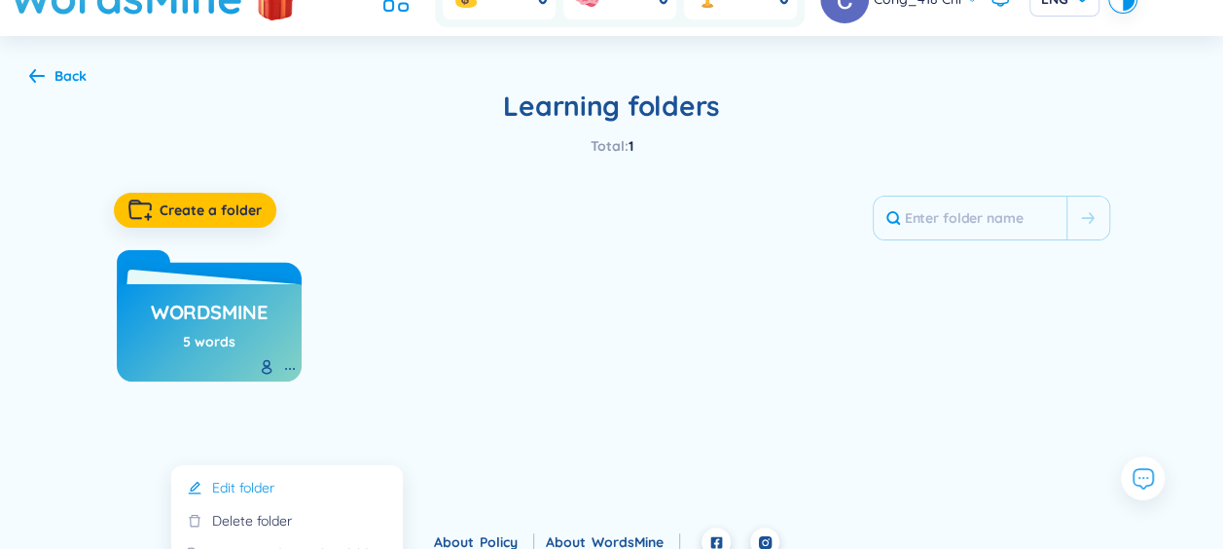
scroll to position [79, 0]
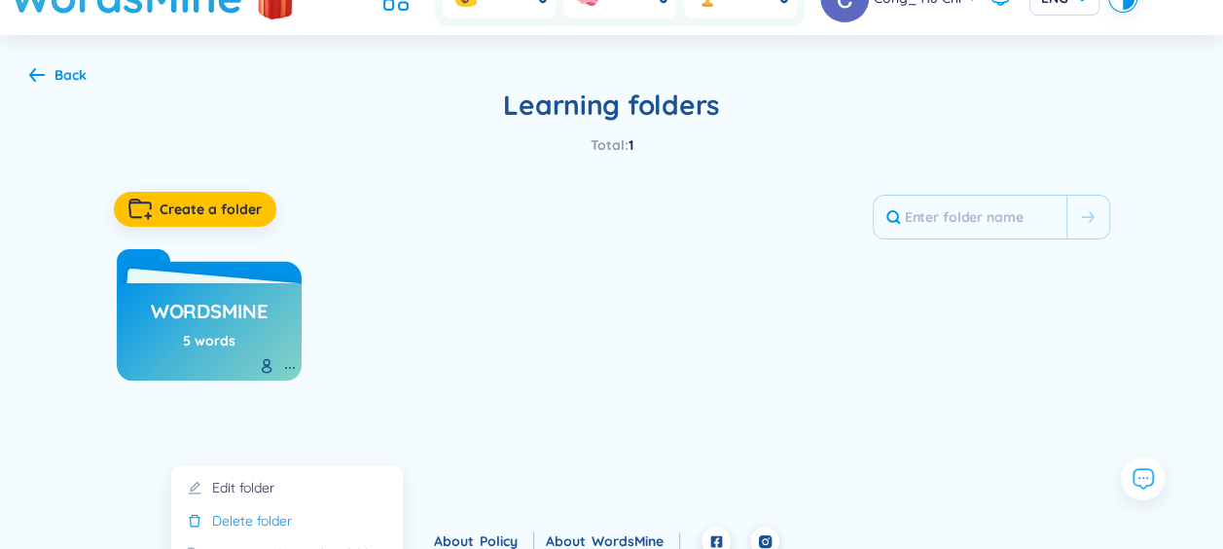
click at [286, 523] on div "Delete folder" at bounding box center [252, 520] width 80 height 21
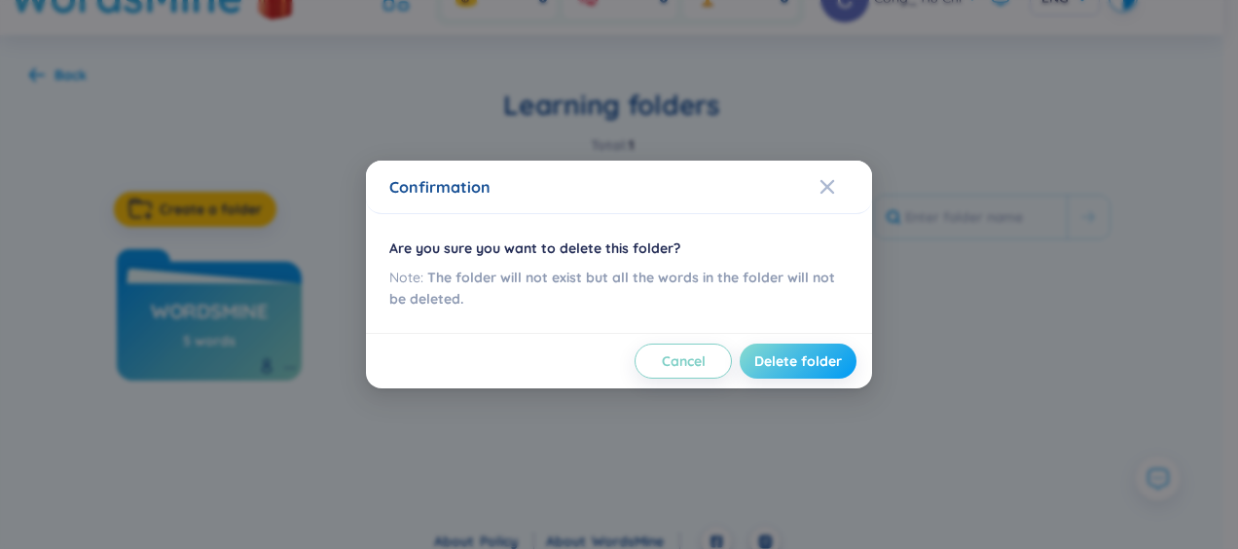
click at [781, 354] on span "Delete folder" at bounding box center [798, 360] width 88 height 19
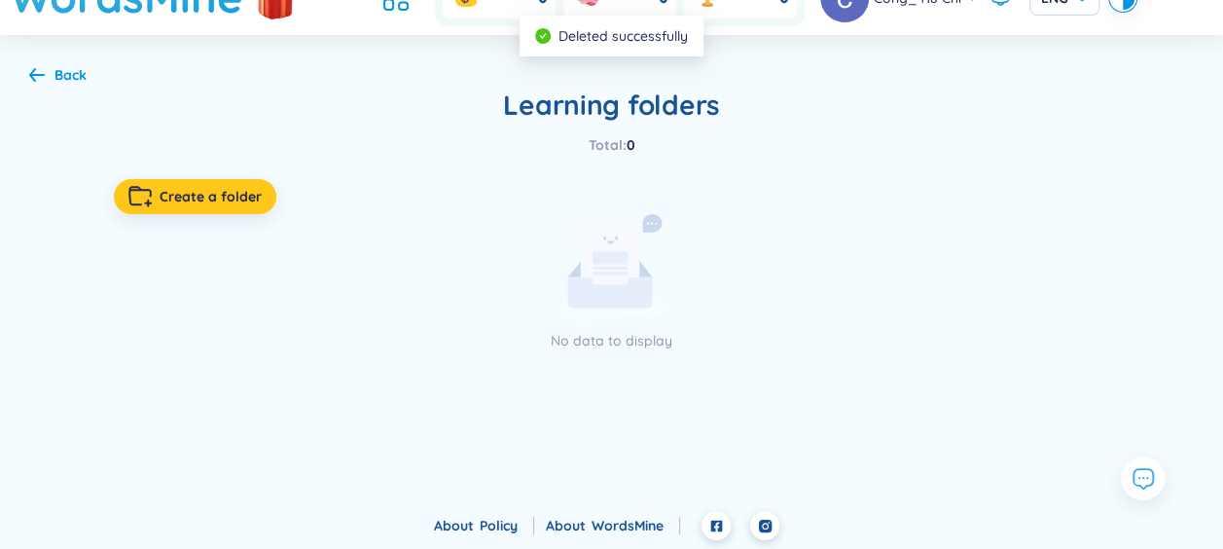
click at [197, 213] on button "Create a folder" at bounding box center [195, 196] width 162 height 35
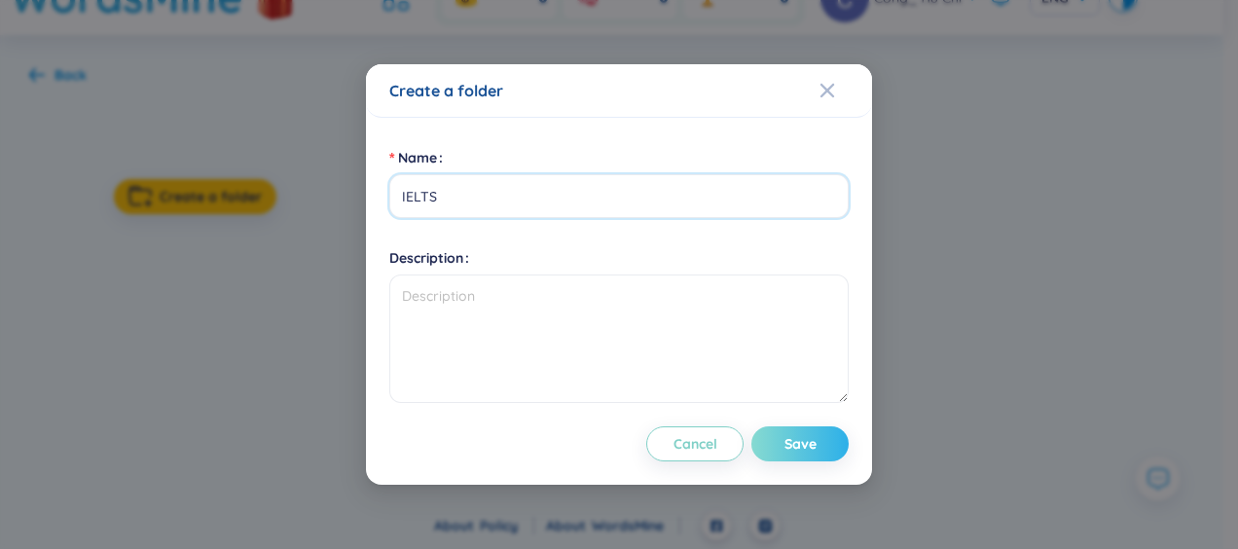
type input "IELTS"
click at [808, 445] on span "Save" at bounding box center [800, 443] width 32 height 19
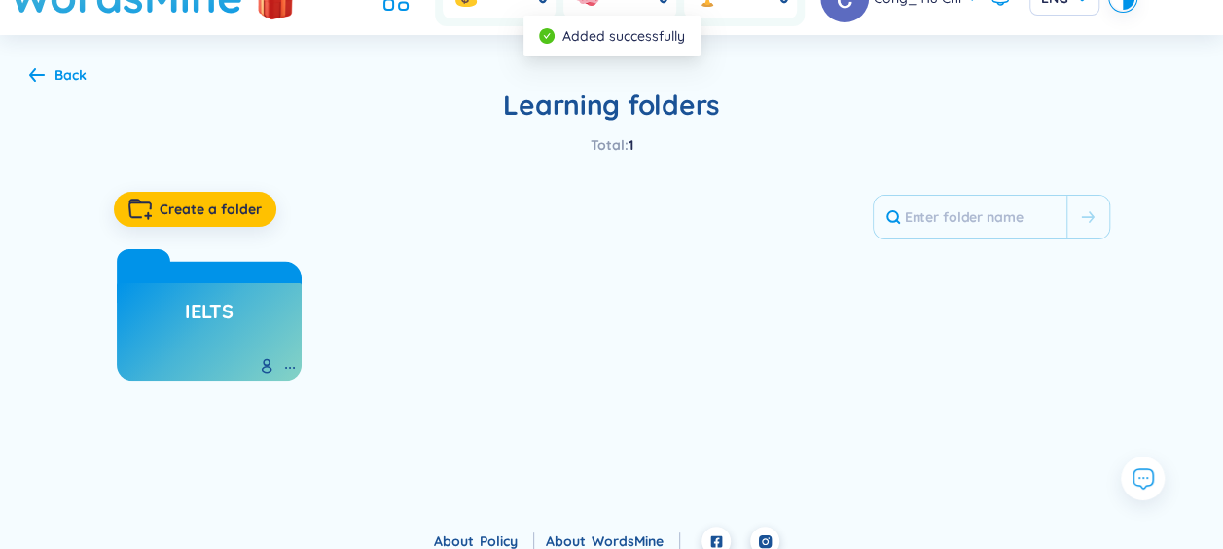
click at [266, 312] on div "IELTS" at bounding box center [209, 331] width 185 height 97
click at [208, 313] on h3 "IELTS" at bounding box center [209, 316] width 49 height 37
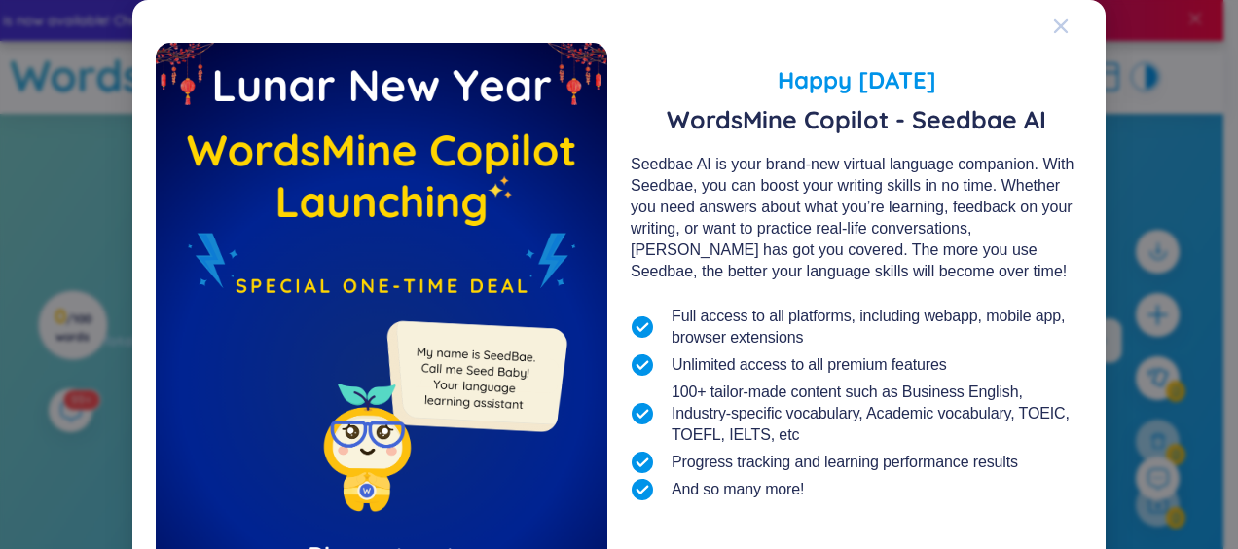
click at [1055, 21] on icon "Close" at bounding box center [1061, 26] width 16 height 16
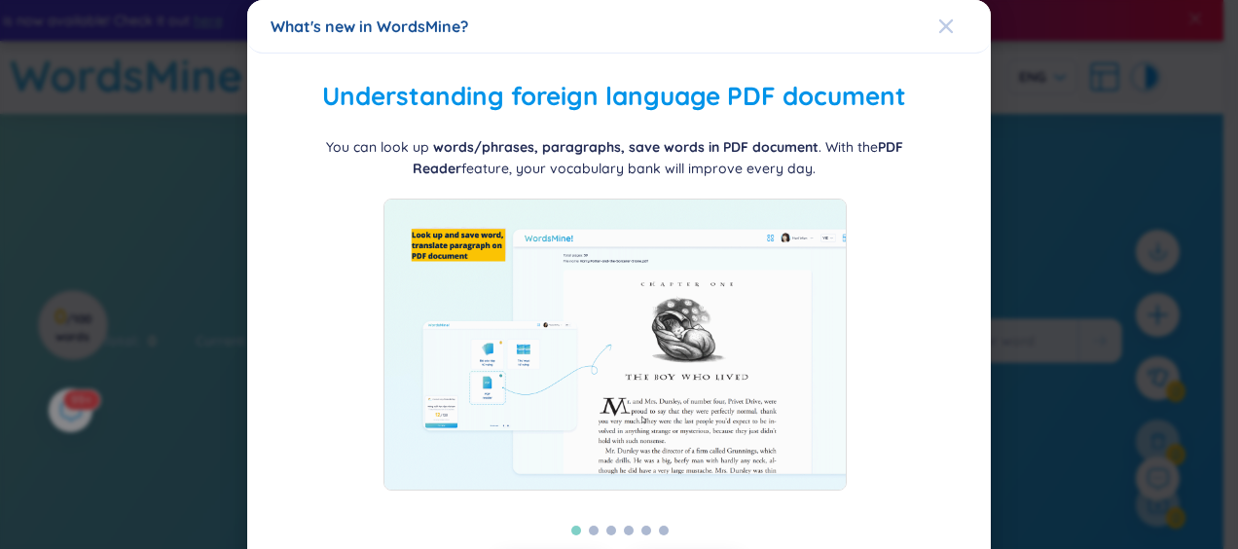
click at [938, 27] on icon "Close" at bounding box center [945, 26] width 14 height 14
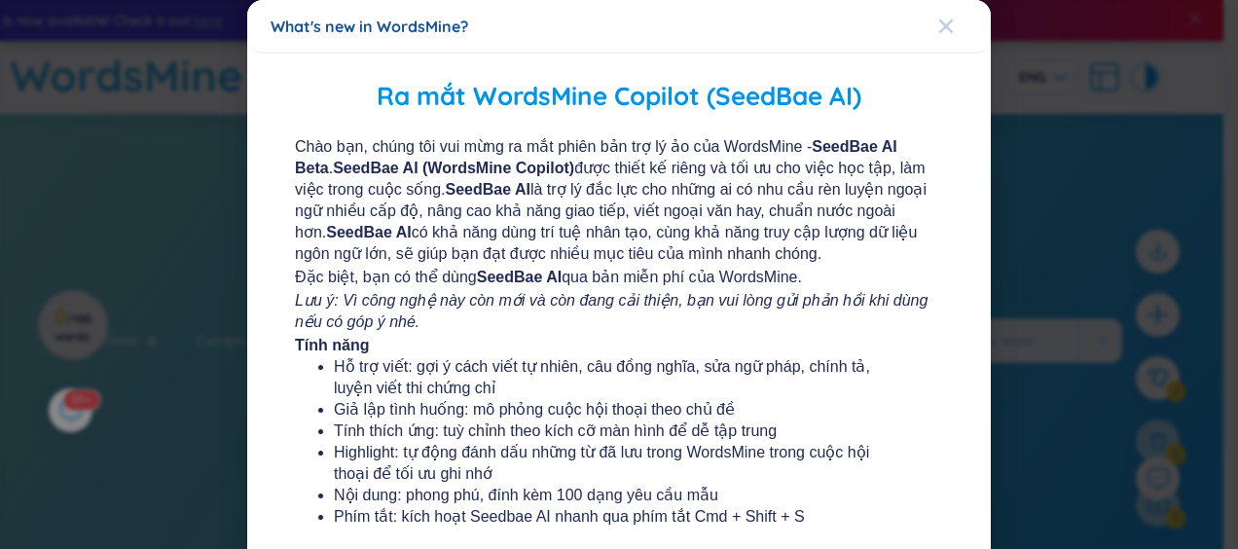
click at [938, 27] on icon "Close" at bounding box center [945, 26] width 14 height 14
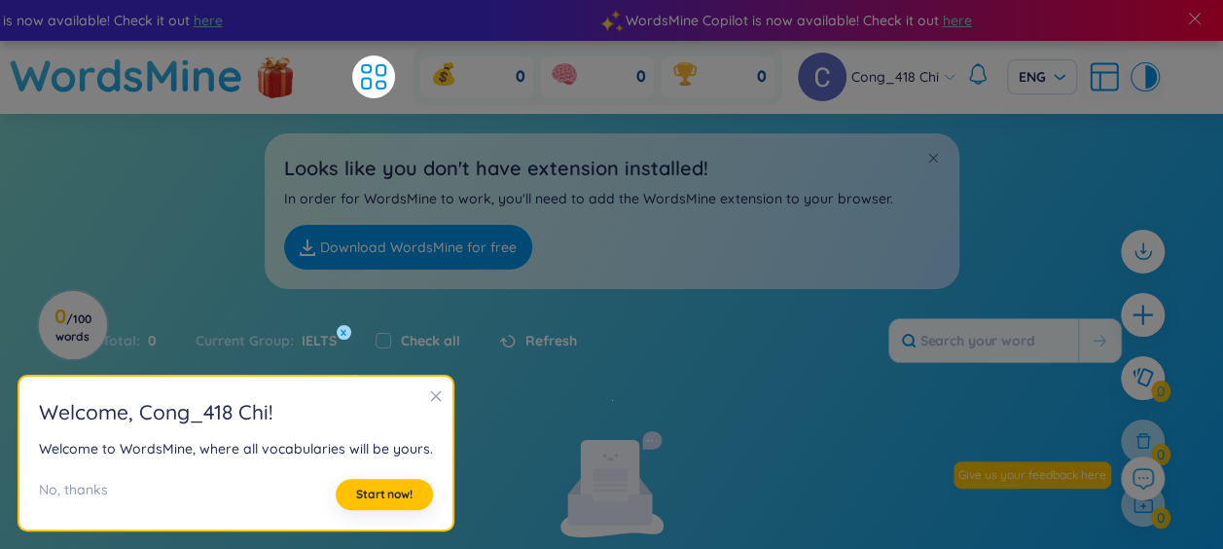
click at [429, 394] on icon "close" at bounding box center [436, 396] width 14 height 14
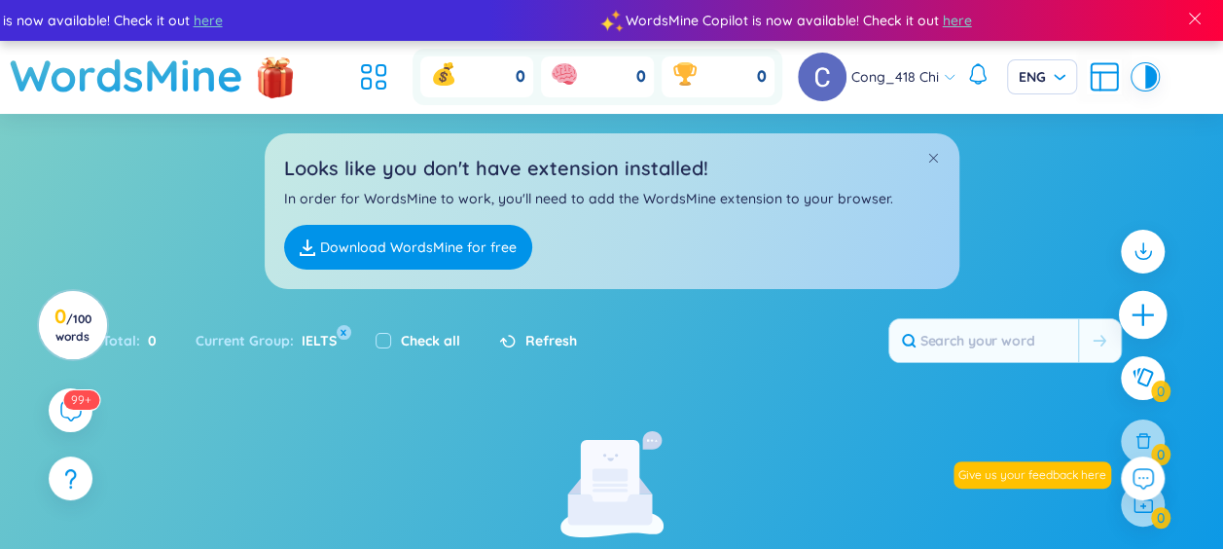
click at [1136, 311] on icon "plus" at bounding box center [1143, 314] width 27 height 27
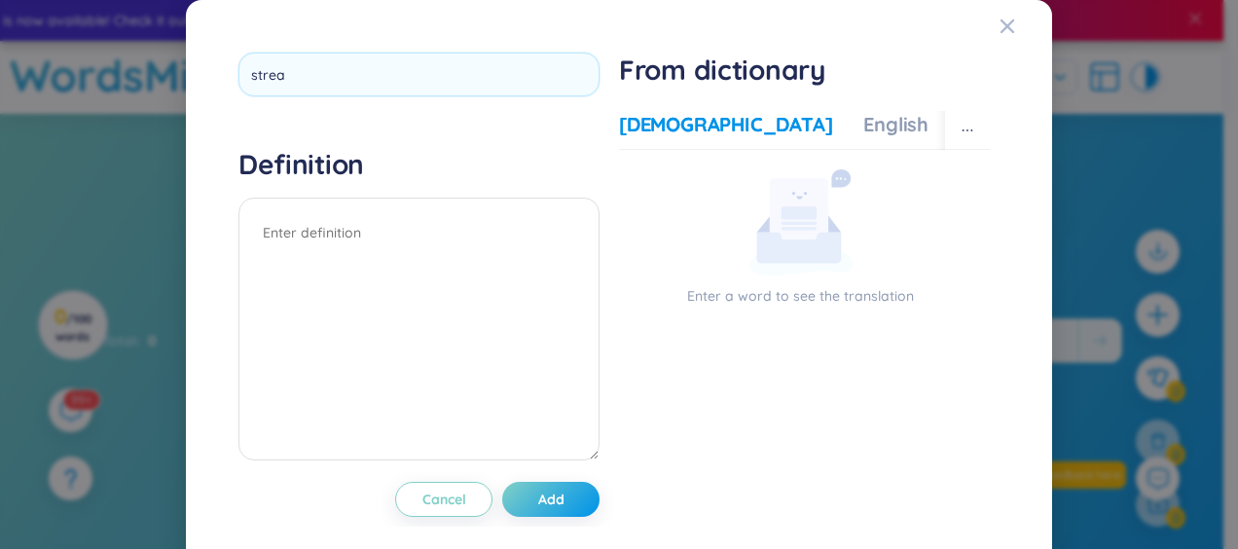
type input "stream"
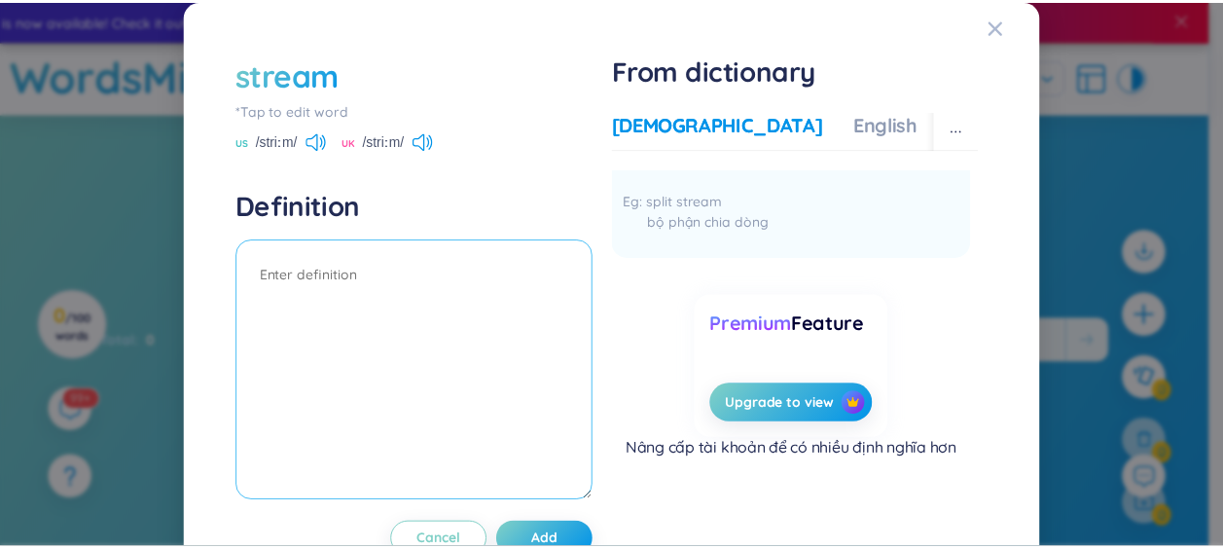
scroll to position [61, 0]
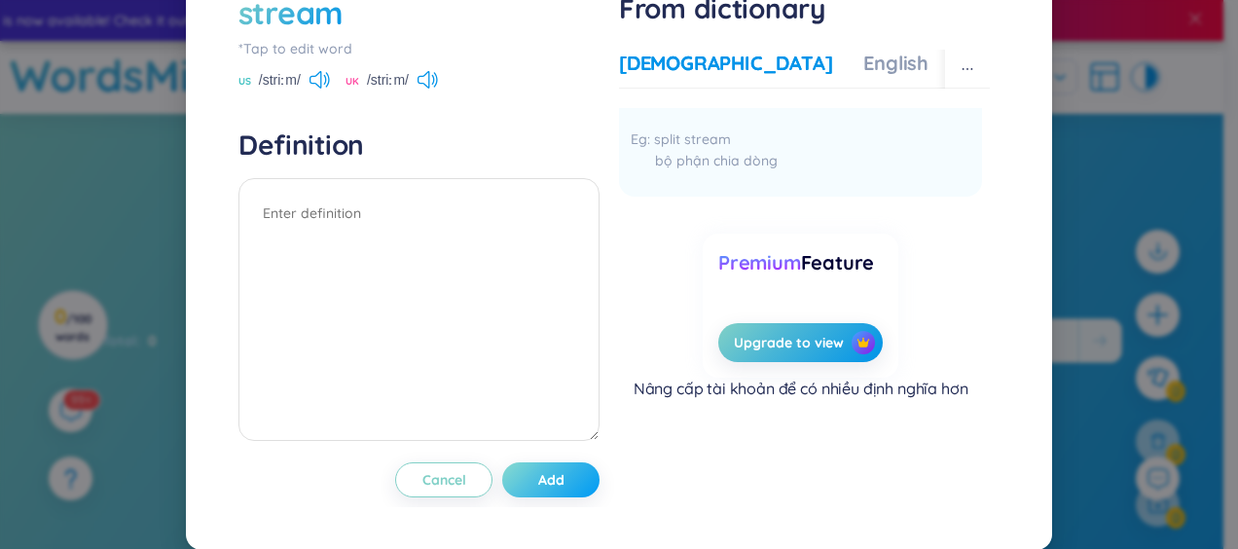
click at [566, 485] on button "Add" at bounding box center [550, 479] width 97 height 35
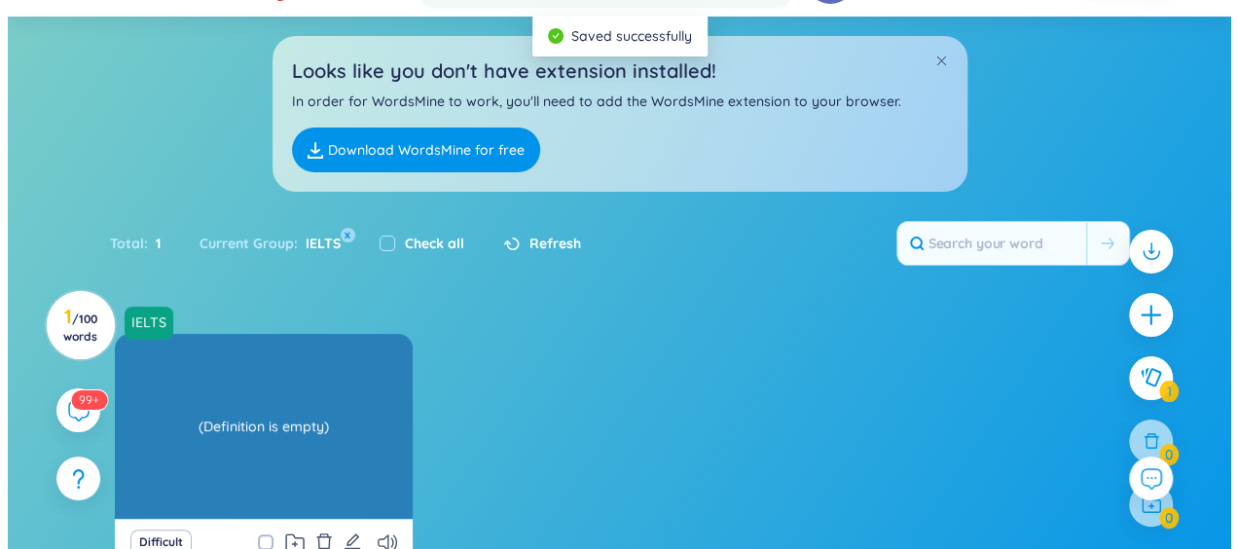
scroll to position [195, 0]
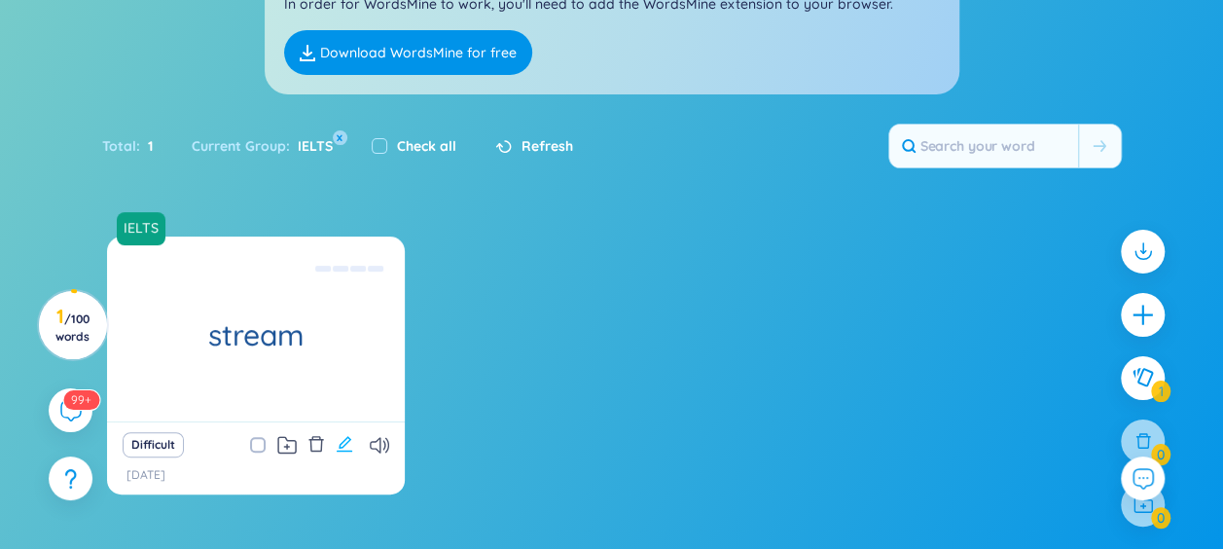
click at [349, 444] on icon "edit" at bounding box center [345, 444] width 18 height 18
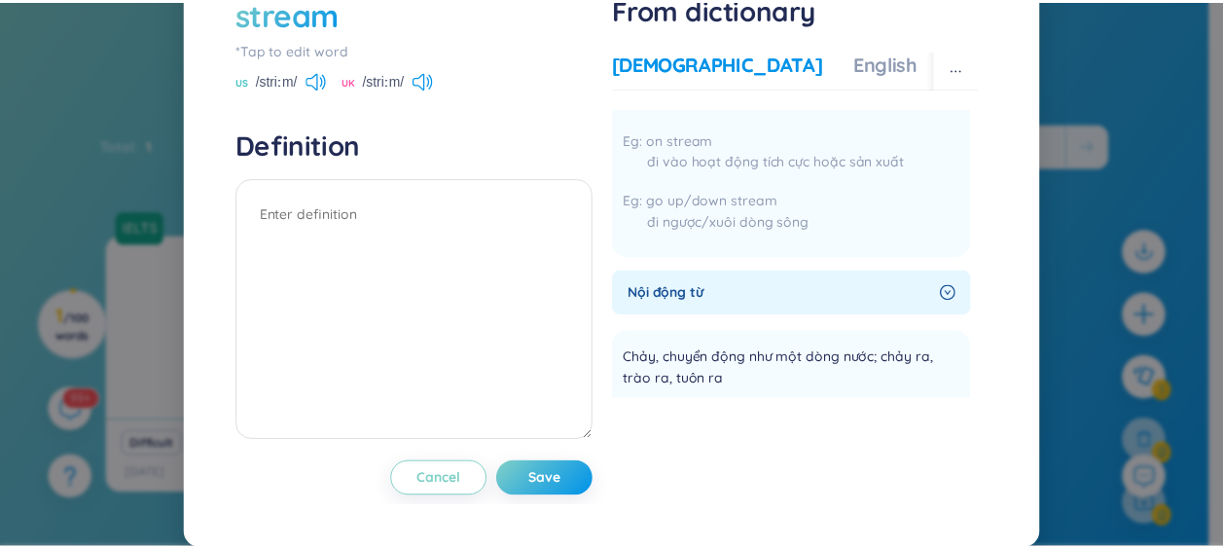
scroll to position [0, 0]
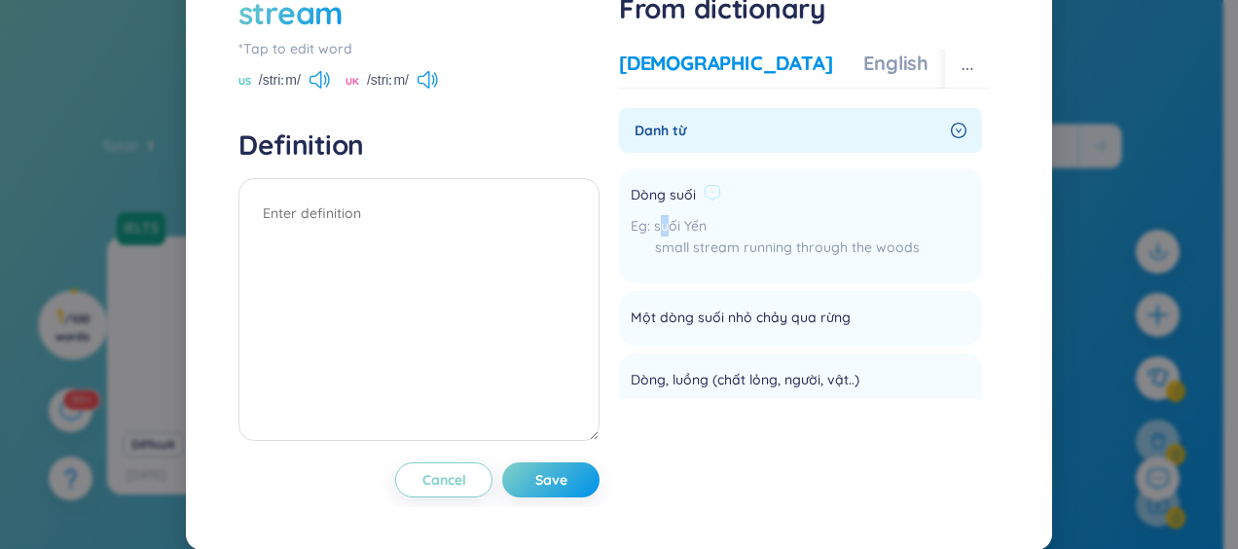
click at [656, 234] on span "suối Yến" at bounding box center [680, 226] width 53 height 18
drag, startPoint x: 656, startPoint y: 287, endPoint x: 634, endPoint y: 255, distance: 38.6
click at [634, 207] on span "Dòng suối" at bounding box center [662, 195] width 65 height 23
click at [703, 201] on icon at bounding box center [712, 193] width 18 height 18
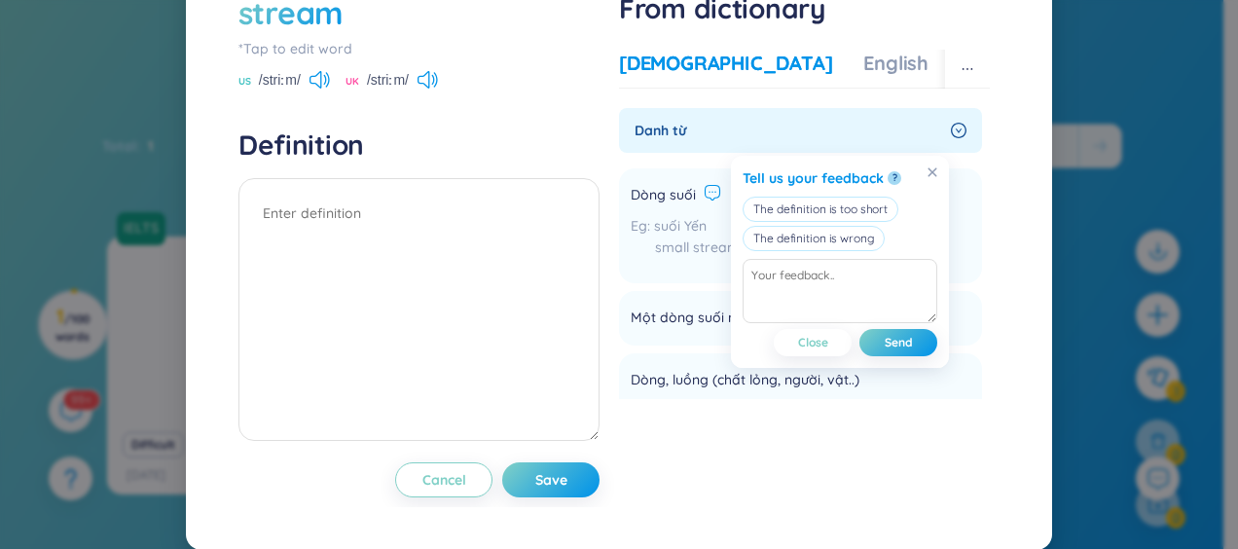
click at [644, 268] on div "suối Yến small stream running through the woods" at bounding box center [774, 241] width 289 height 53
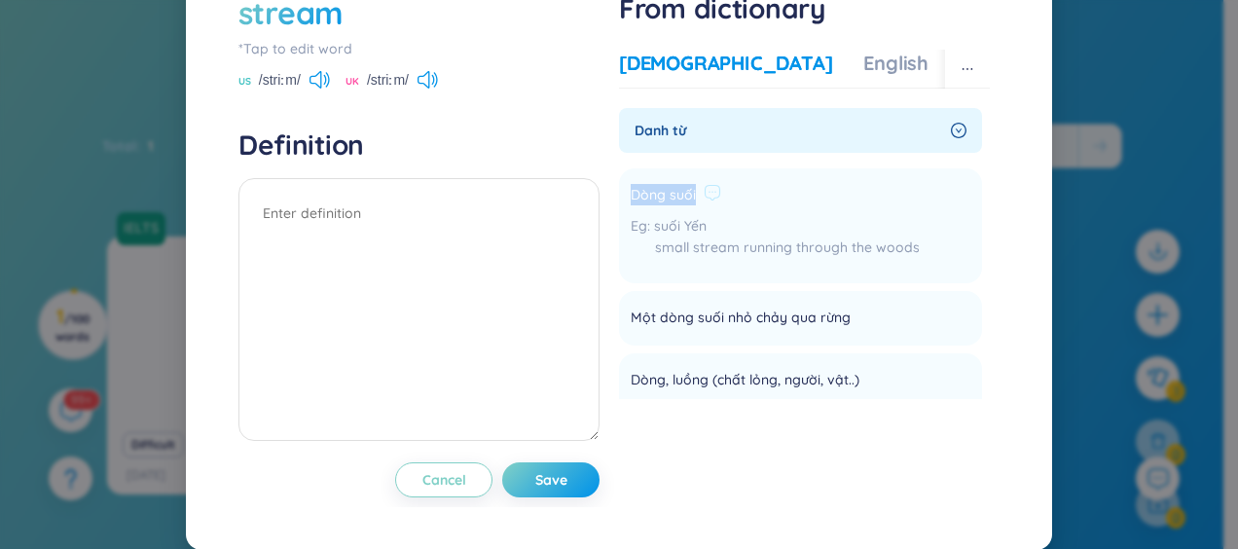
drag, startPoint x: 621, startPoint y: 255, endPoint x: 690, endPoint y: 257, distance: 69.1
click at [690, 257] on li "Dòng suối suối Yến small stream running through the woods Add" at bounding box center [800, 225] width 363 height 115
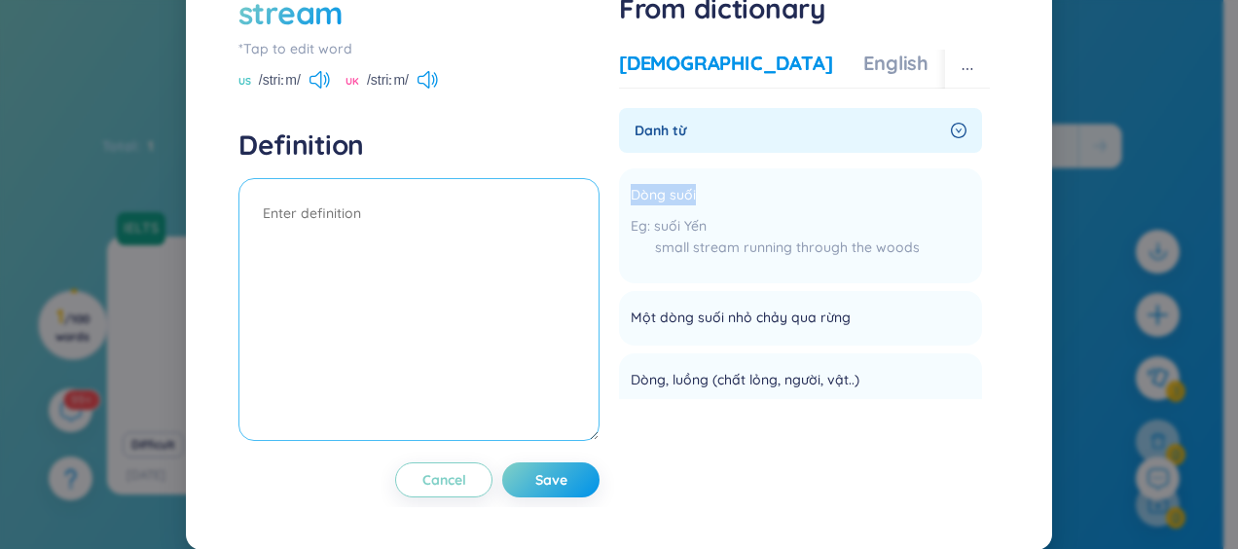
copy span "Dòng suối"
click at [436, 301] on textarea at bounding box center [418, 309] width 361 height 263
paste textarea "Dòng suối"
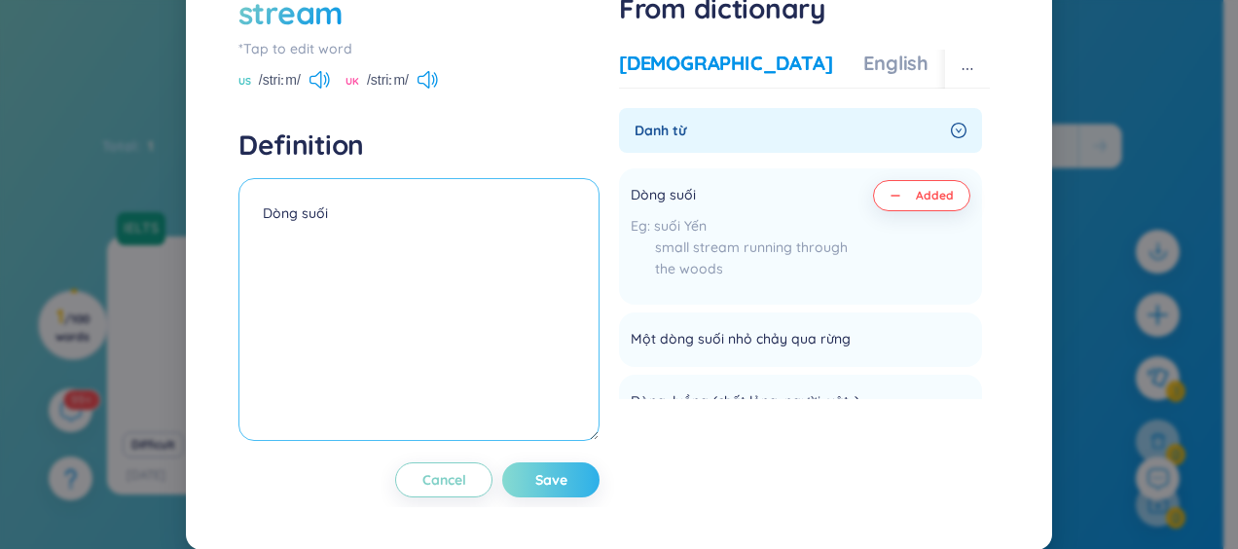
type textarea "Dòng suối"
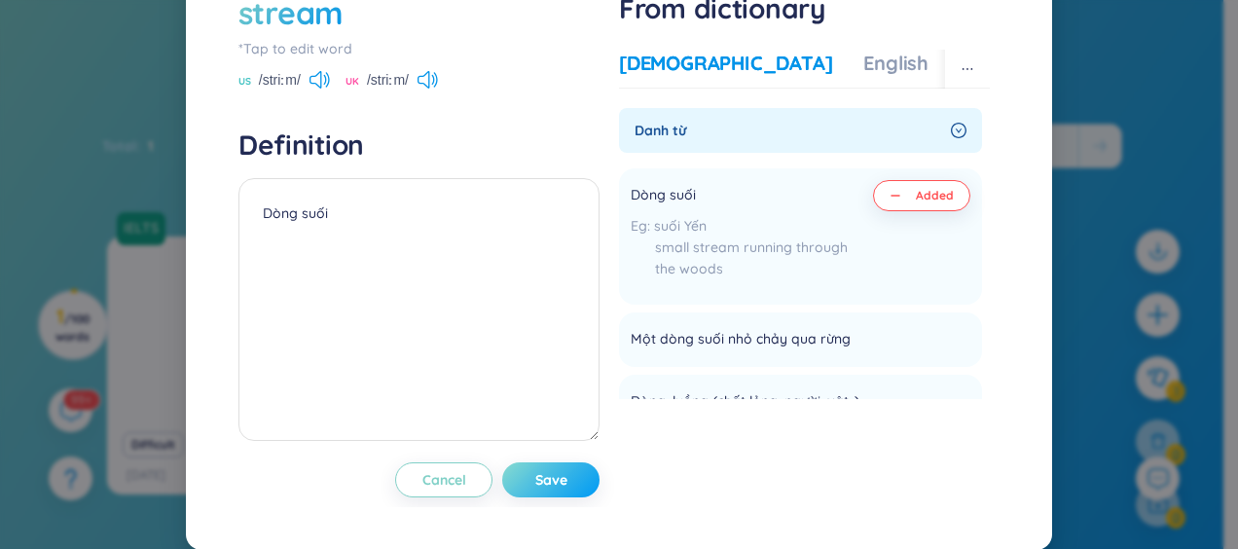
click at [519, 497] on button "Save" at bounding box center [550, 479] width 97 height 35
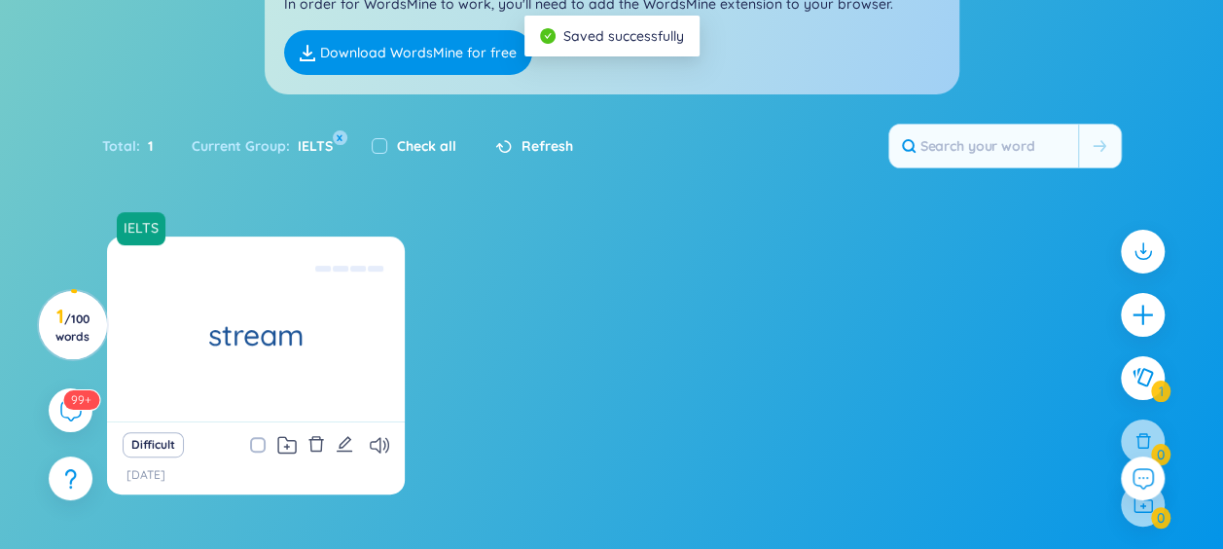
scroll to position [249, 0]
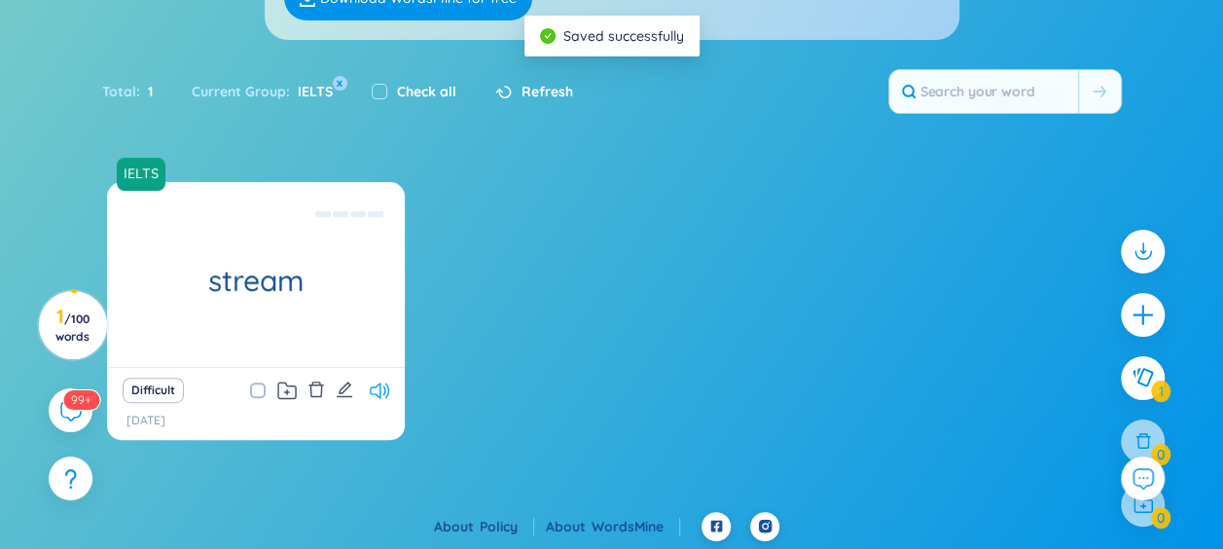
click at [375, 393] on icon at bounding box center [379, 390] width 19 height 17
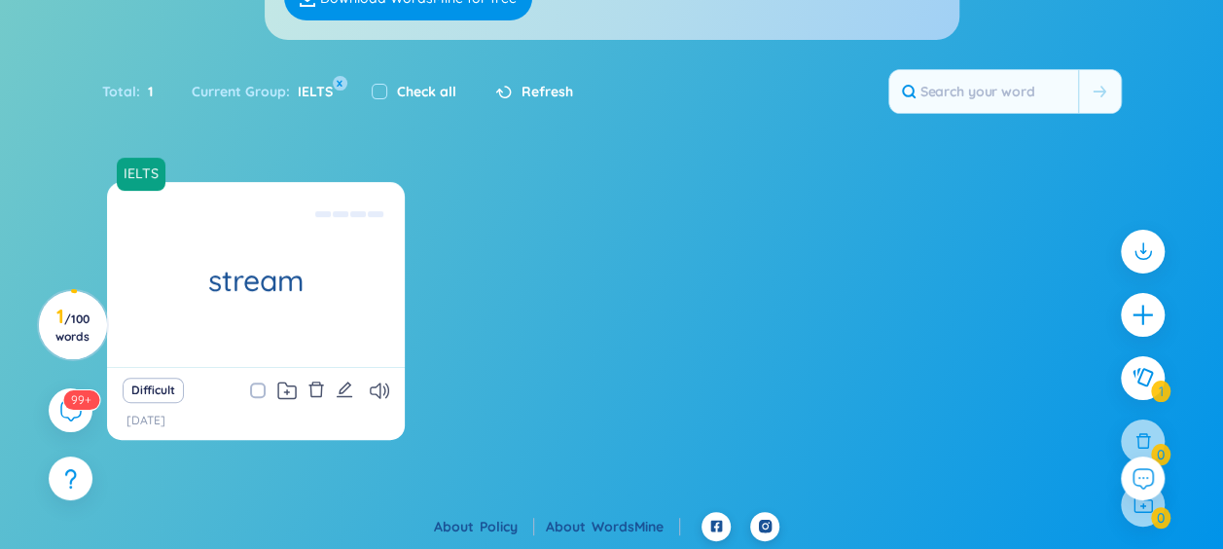
scroll to position [54, 0]
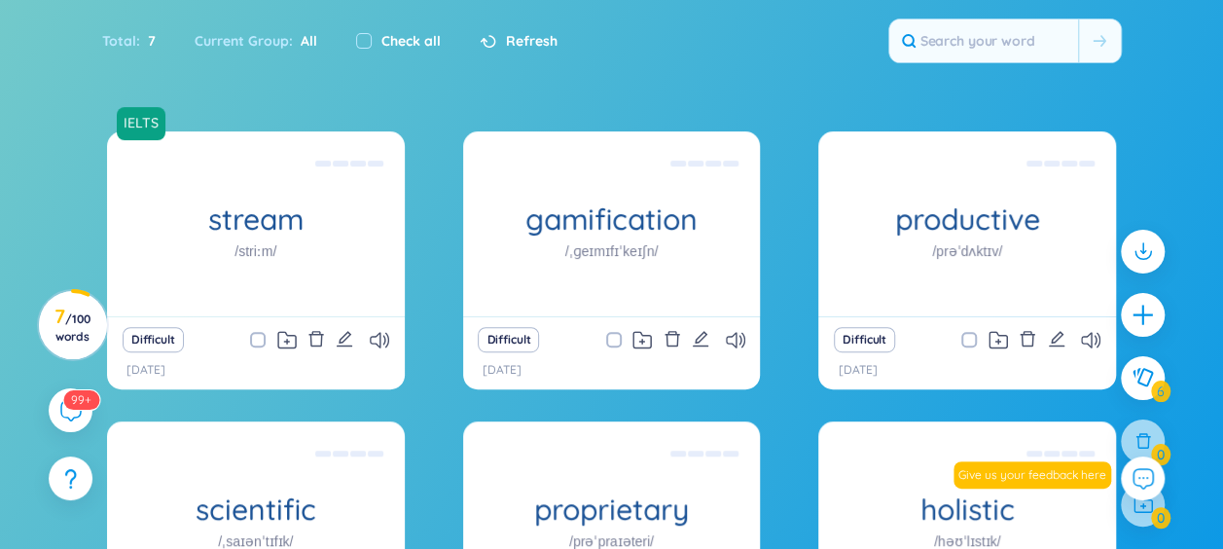
scroll to position [8, 0]
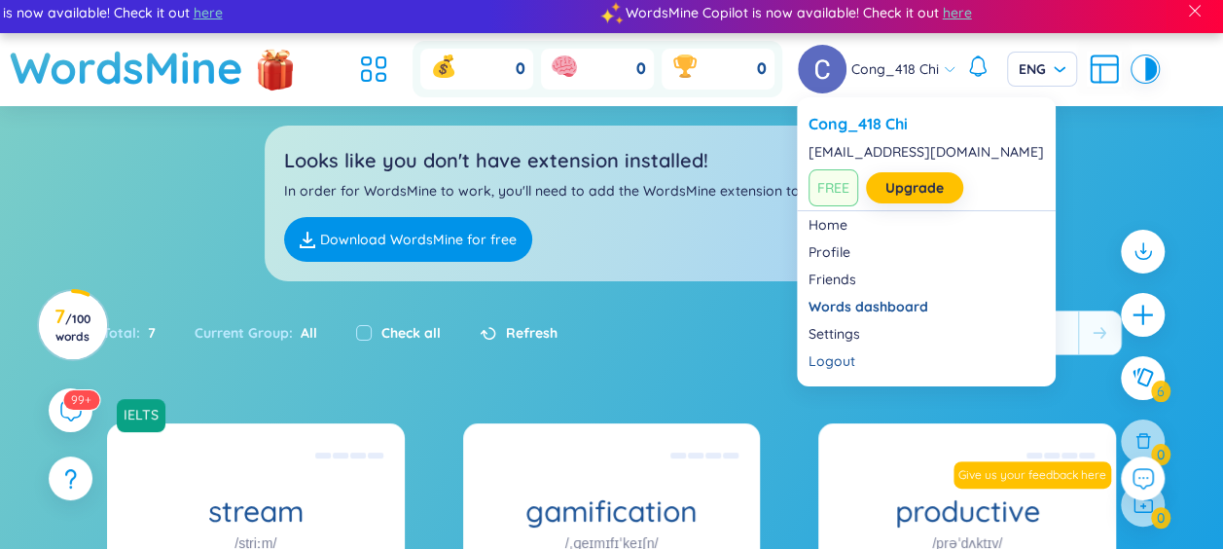
click at [849, 71] on link at bounding box center [825, 69] width 54 height 49
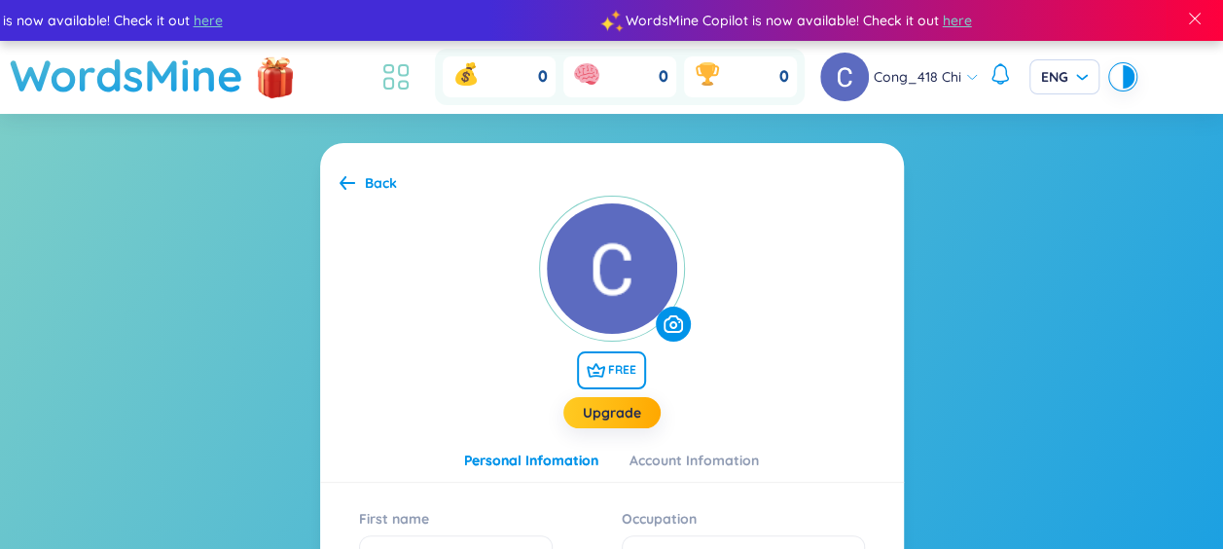
click at [393, 76] on icon at bounding box center [395, 76] width 35 height 35
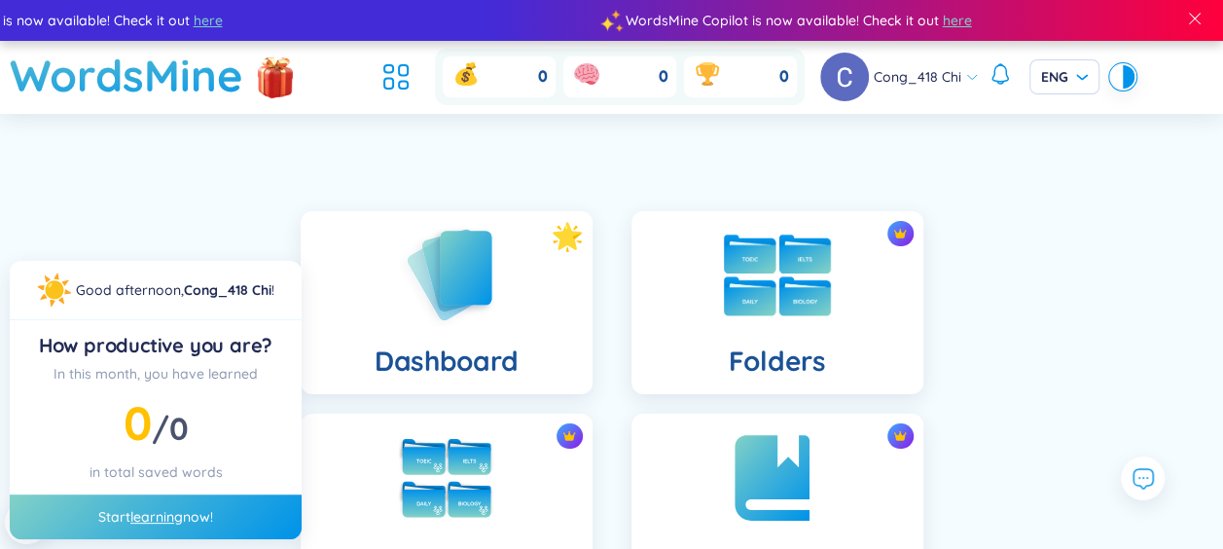
click at [689, 272] on div "Folders" at bounding box center [777, 302] width 292 height 183
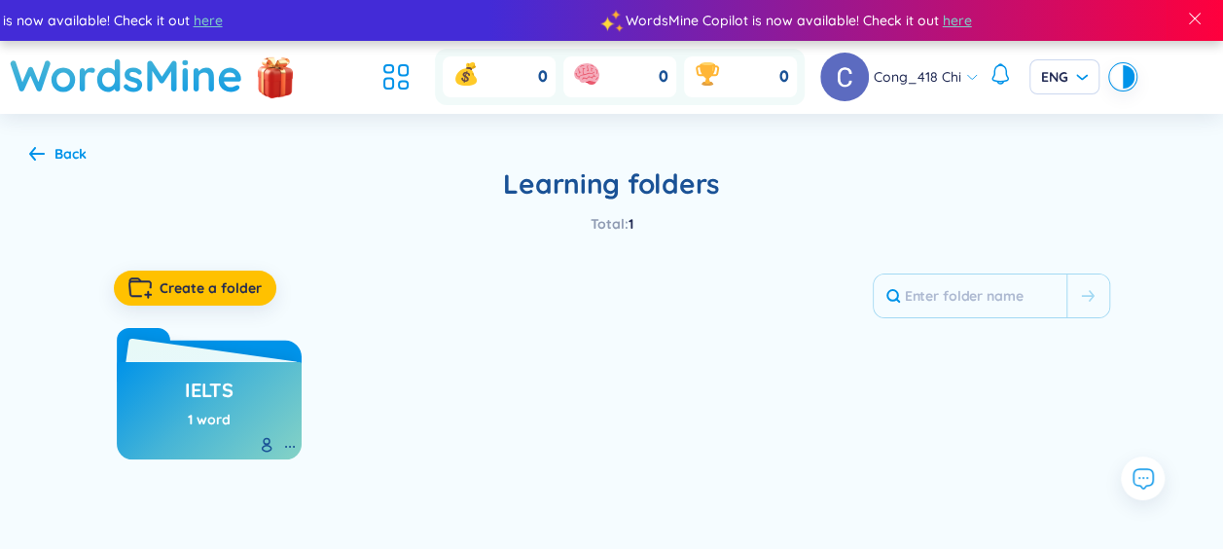
click at [202, 379] on h3 "IELTS" at bounding box center [209, 395] width 49 height 37
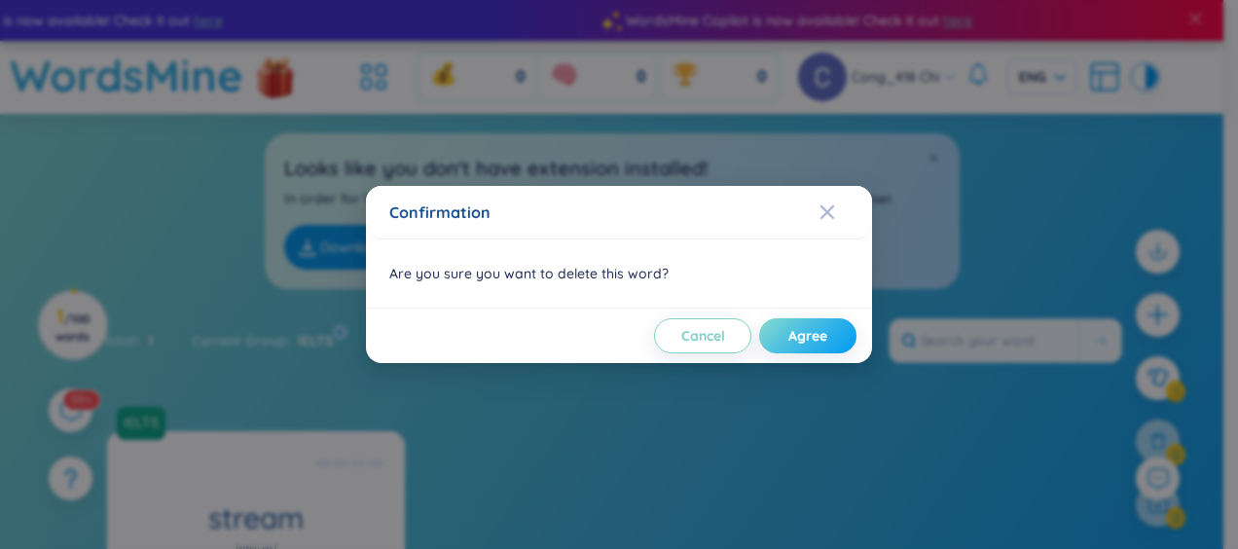
click at [811, 344] on span "Agree" at bounding box center [807, 335] width 39 height 19
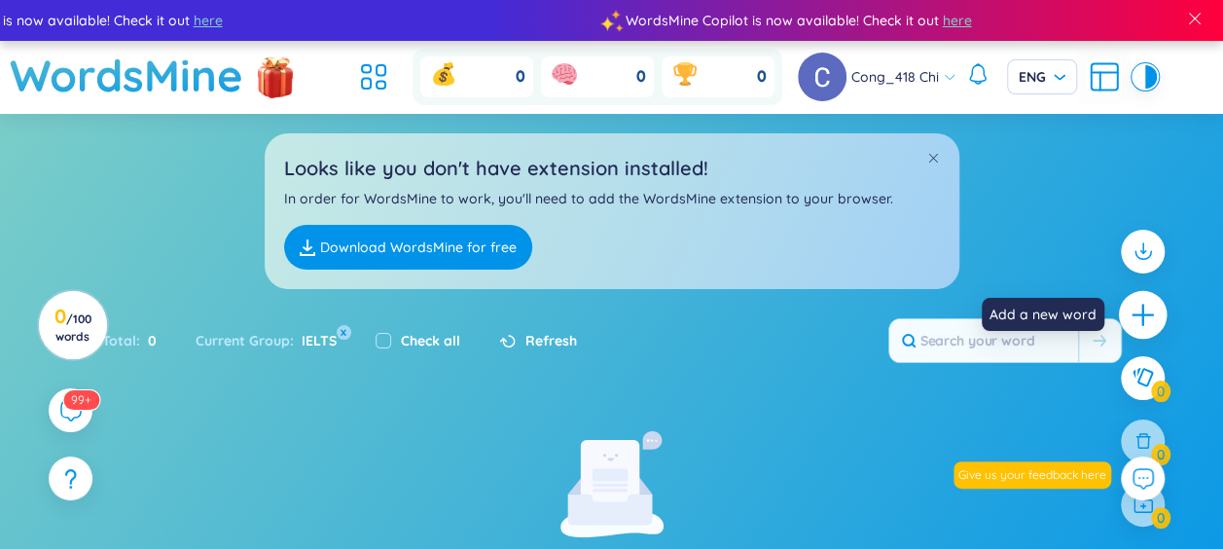
click at [1152, 310] on icon "plus" at bounding box center [1143, 314] width 27 height 27
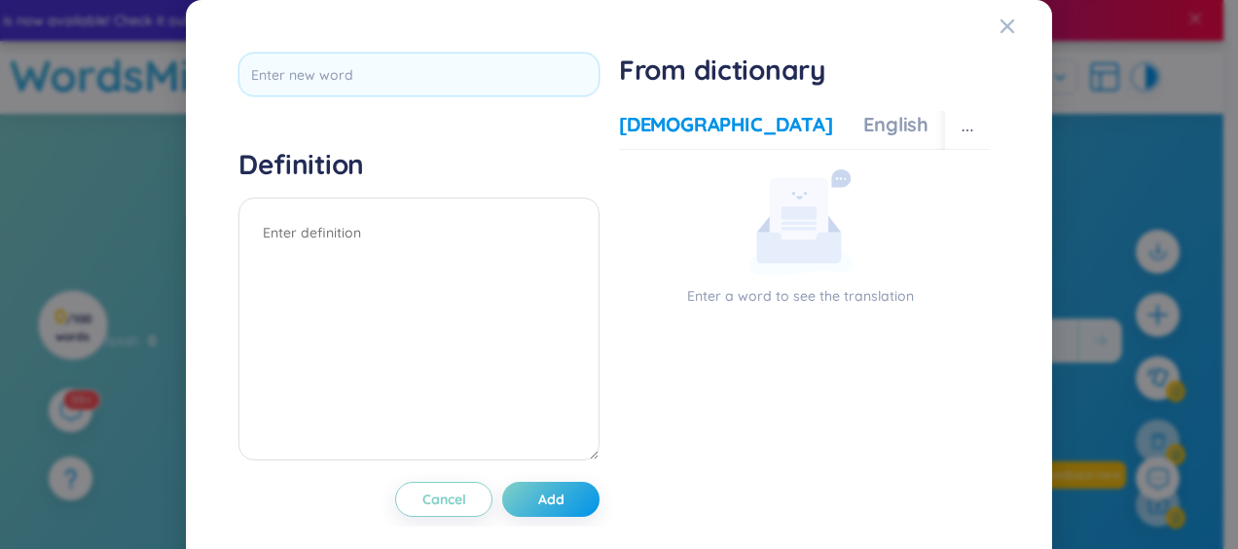
type input "Ư"
type input "Egpy"
